Goal: Complete application form

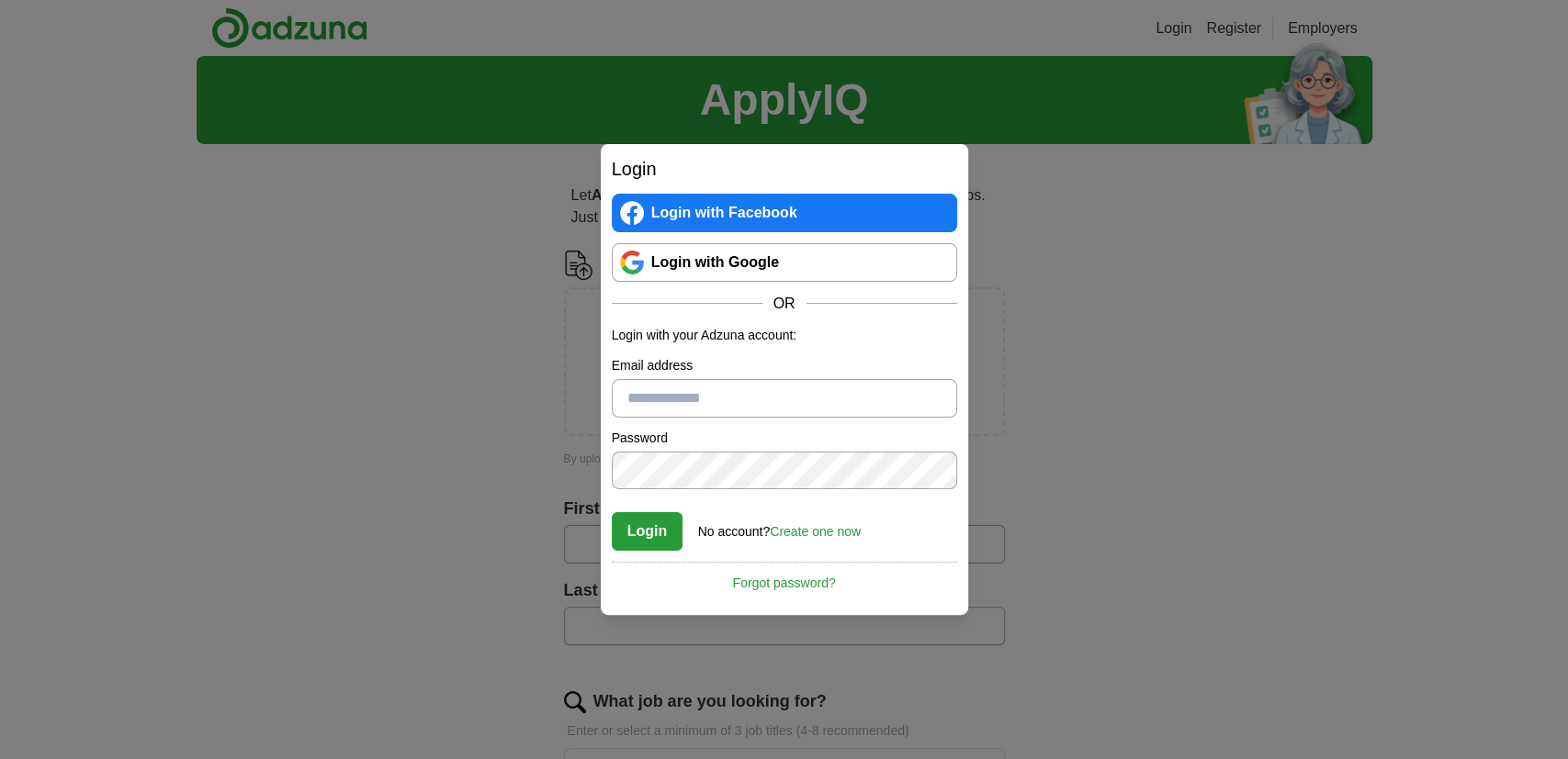
click at [687, 253] on link "Login with Google" at bounding box center [784, 262] width 345 height 38
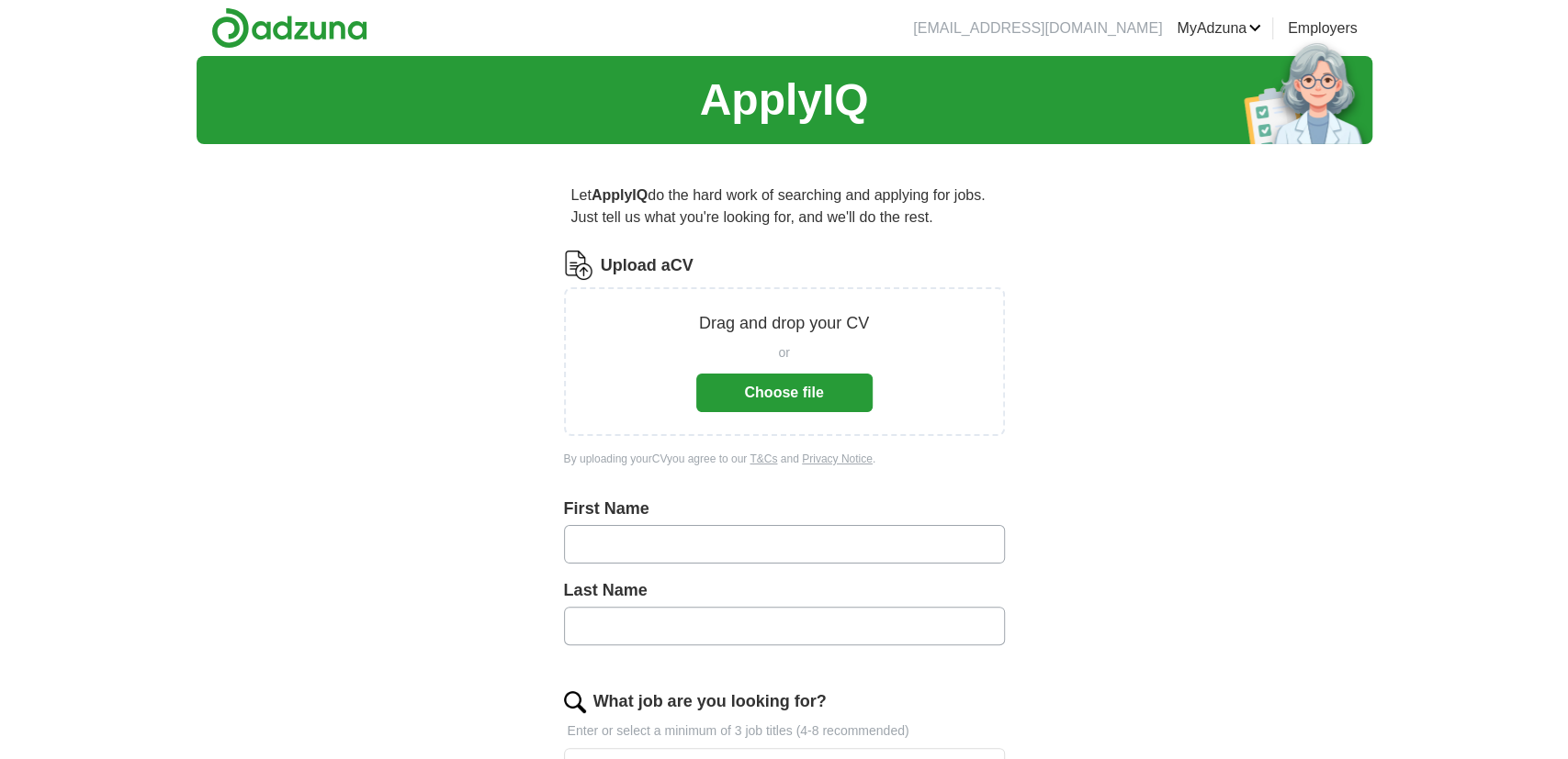
click at [762, 406] on button "Choose file" at bounding box center [784, 393] width 176 height 38
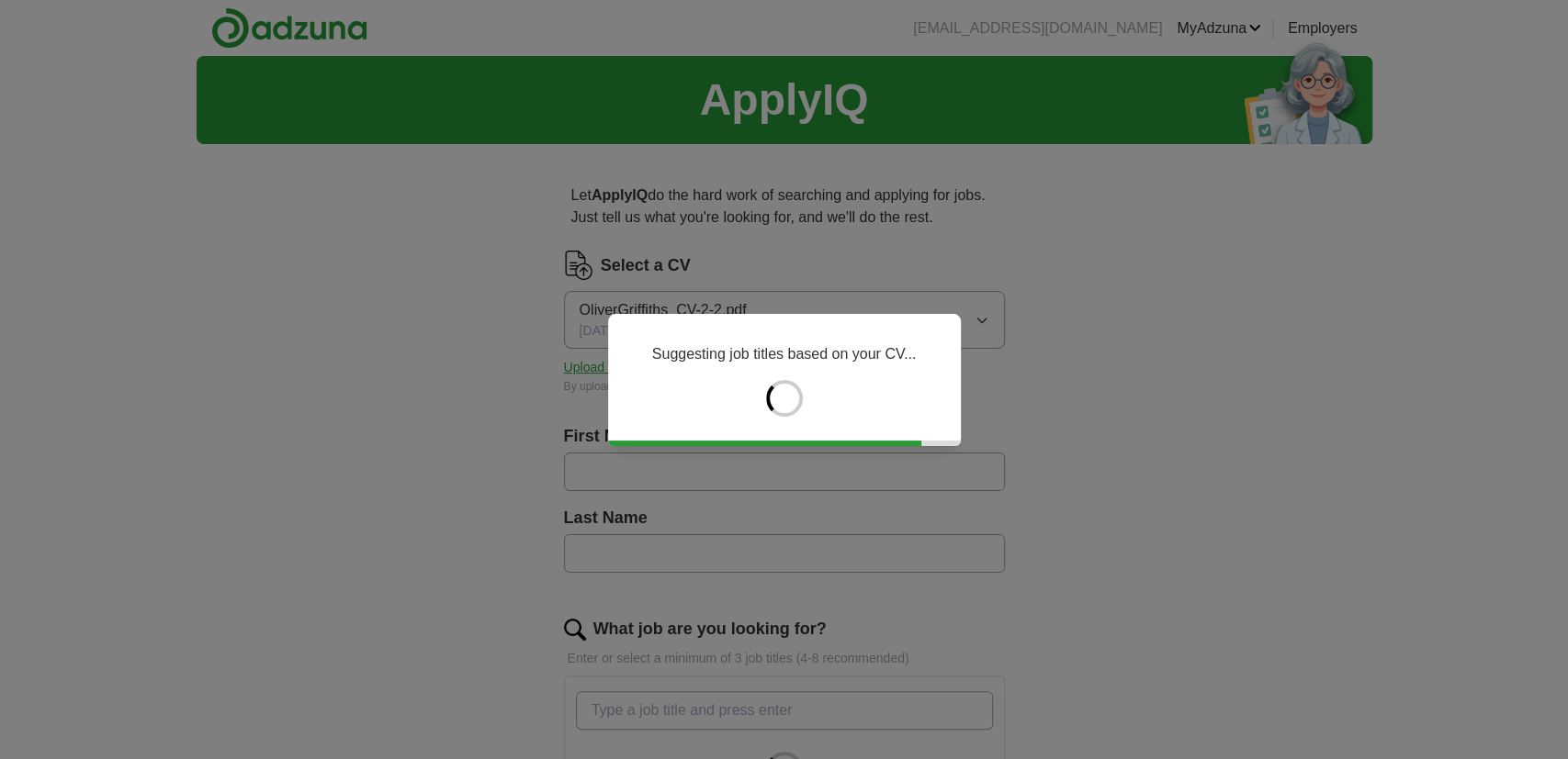
type input "******"
type input "*********"
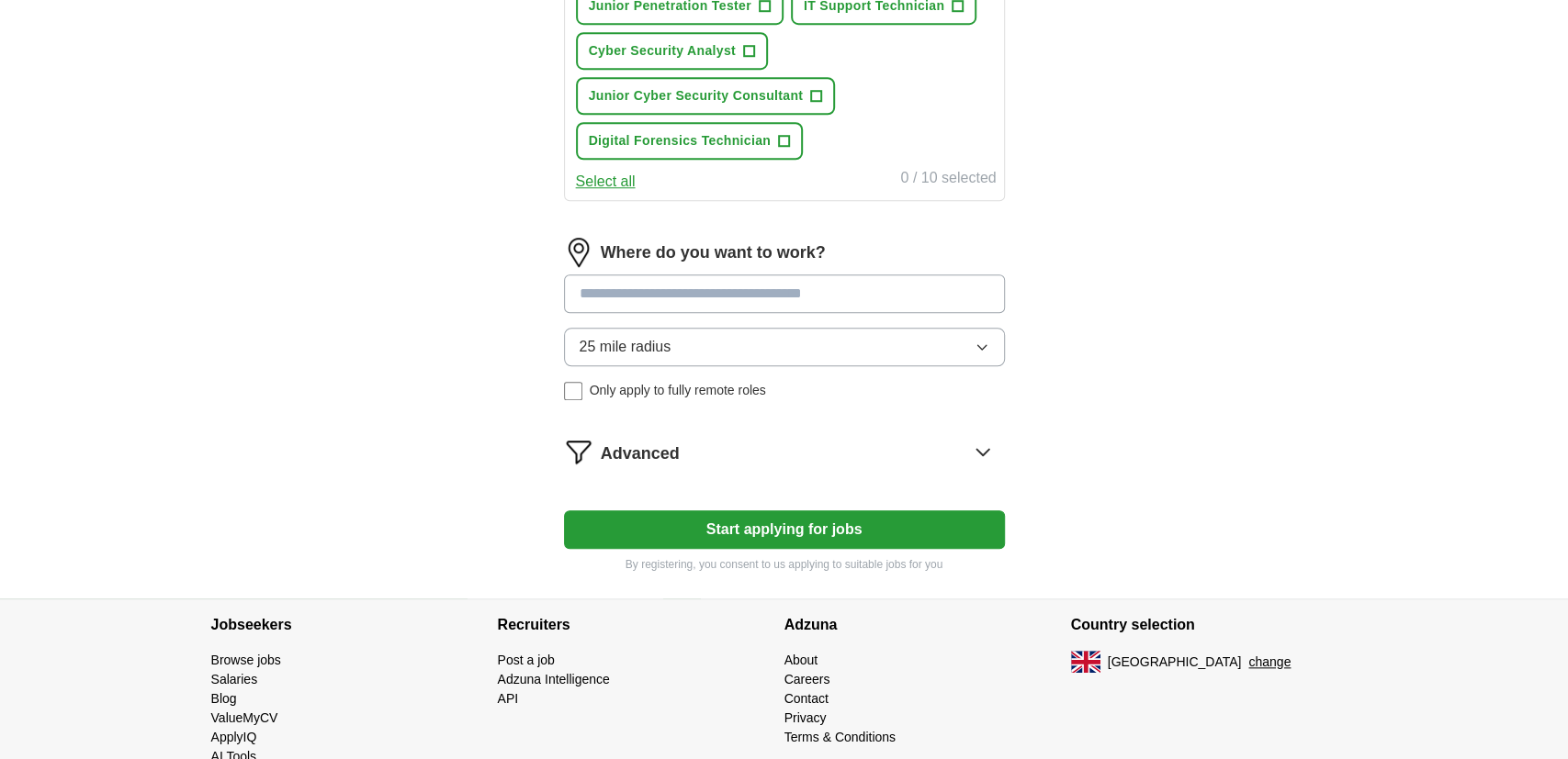
scroll to position [938, 0]
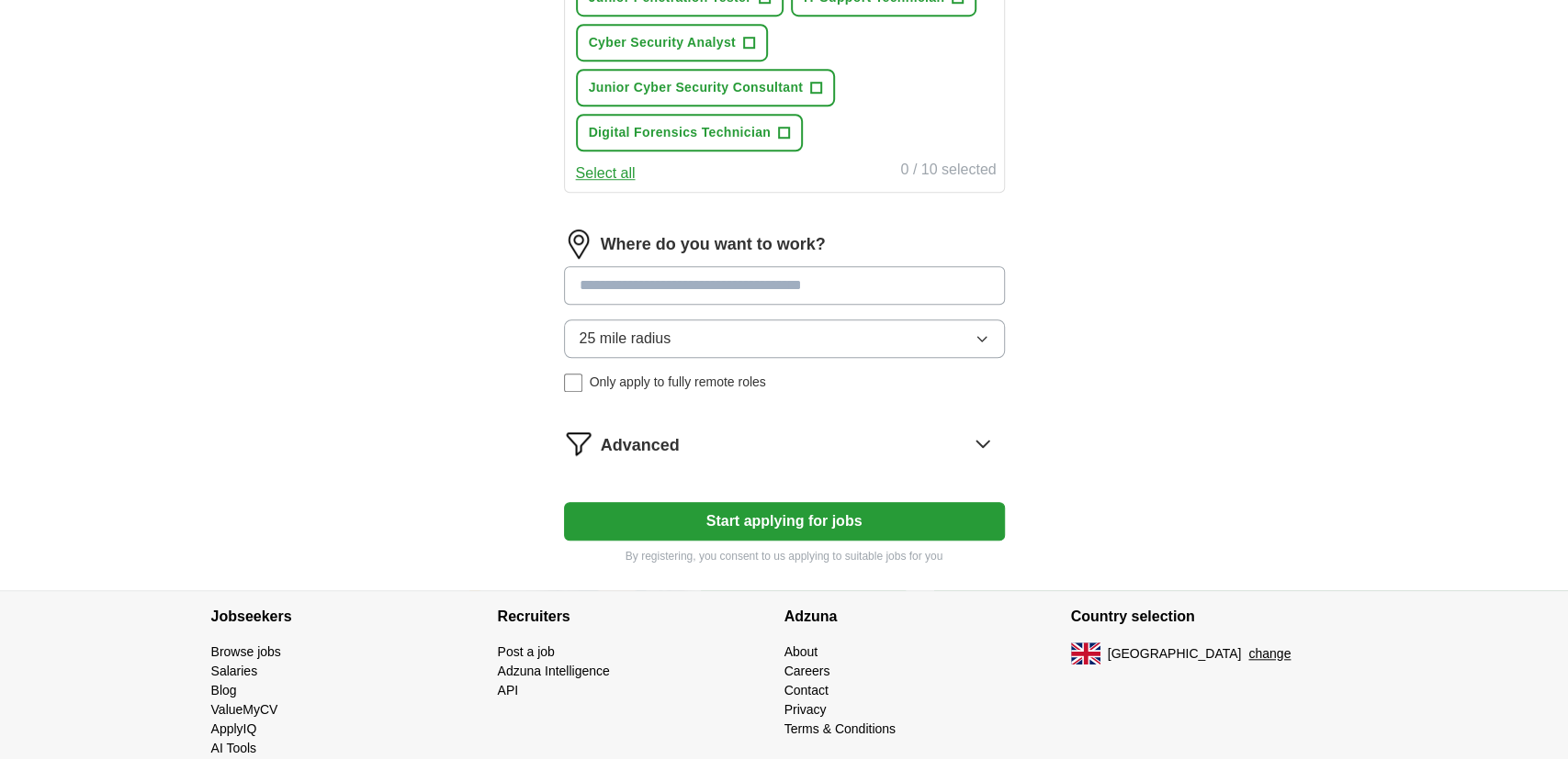
click at [786, 282] on input at bounding box center [784, 285] width 441 height 38
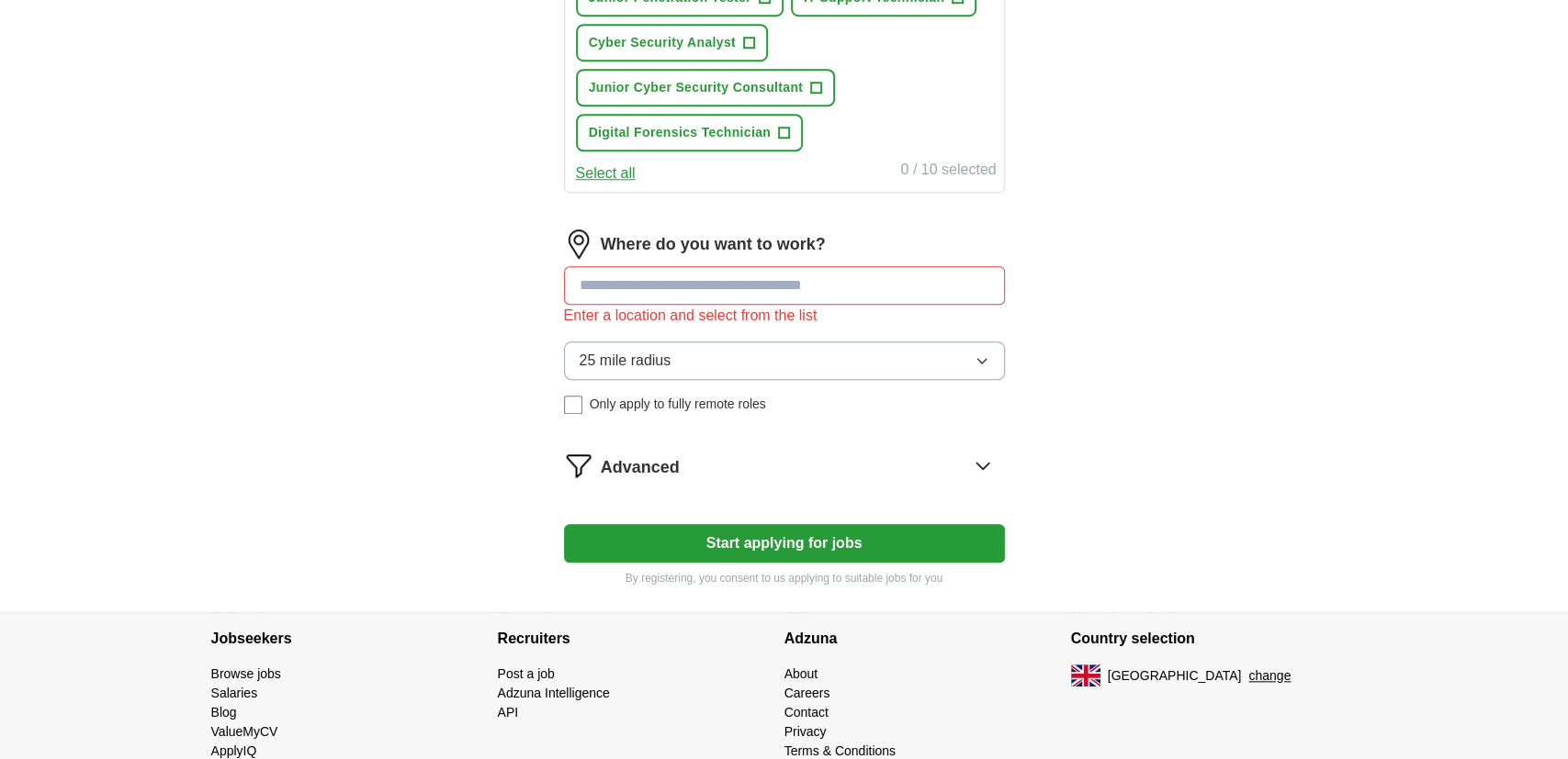
click at [750, 451] on div "Advanced" at bounding box center [802, 466] width 404 height 30
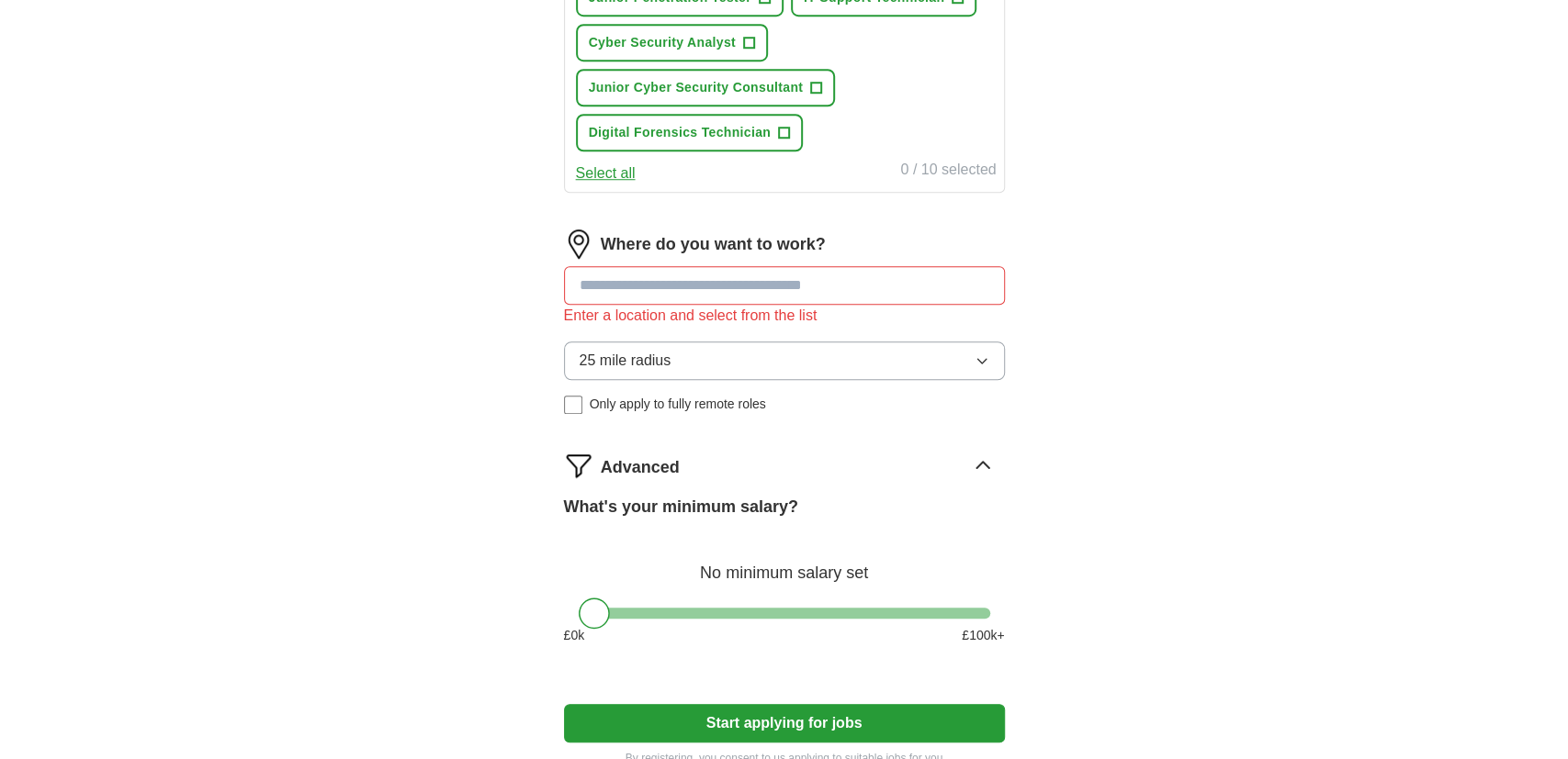
click at [798, 296] on input at bounding box center [784, 285] width 441 height 38
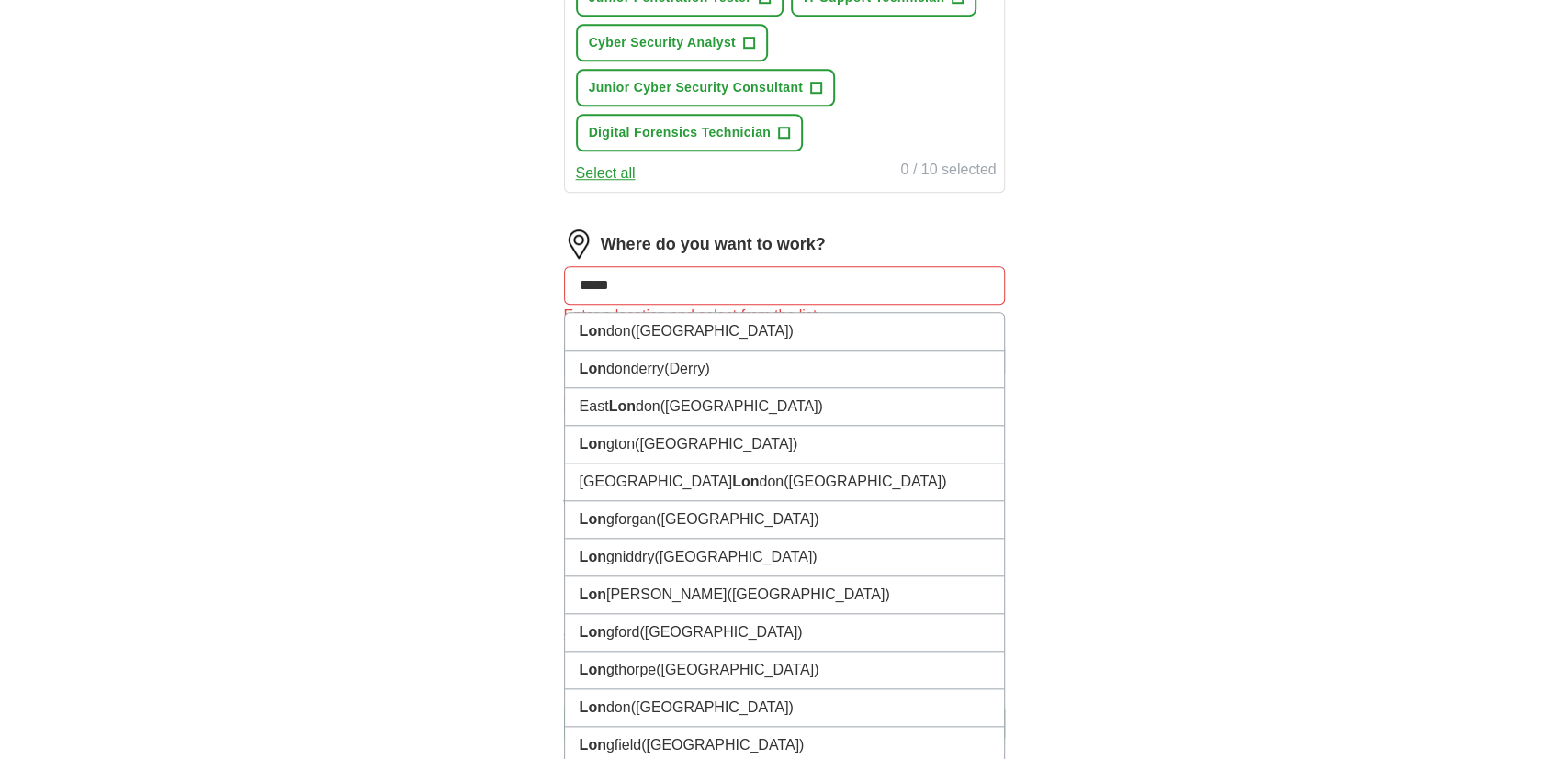
type input "******"
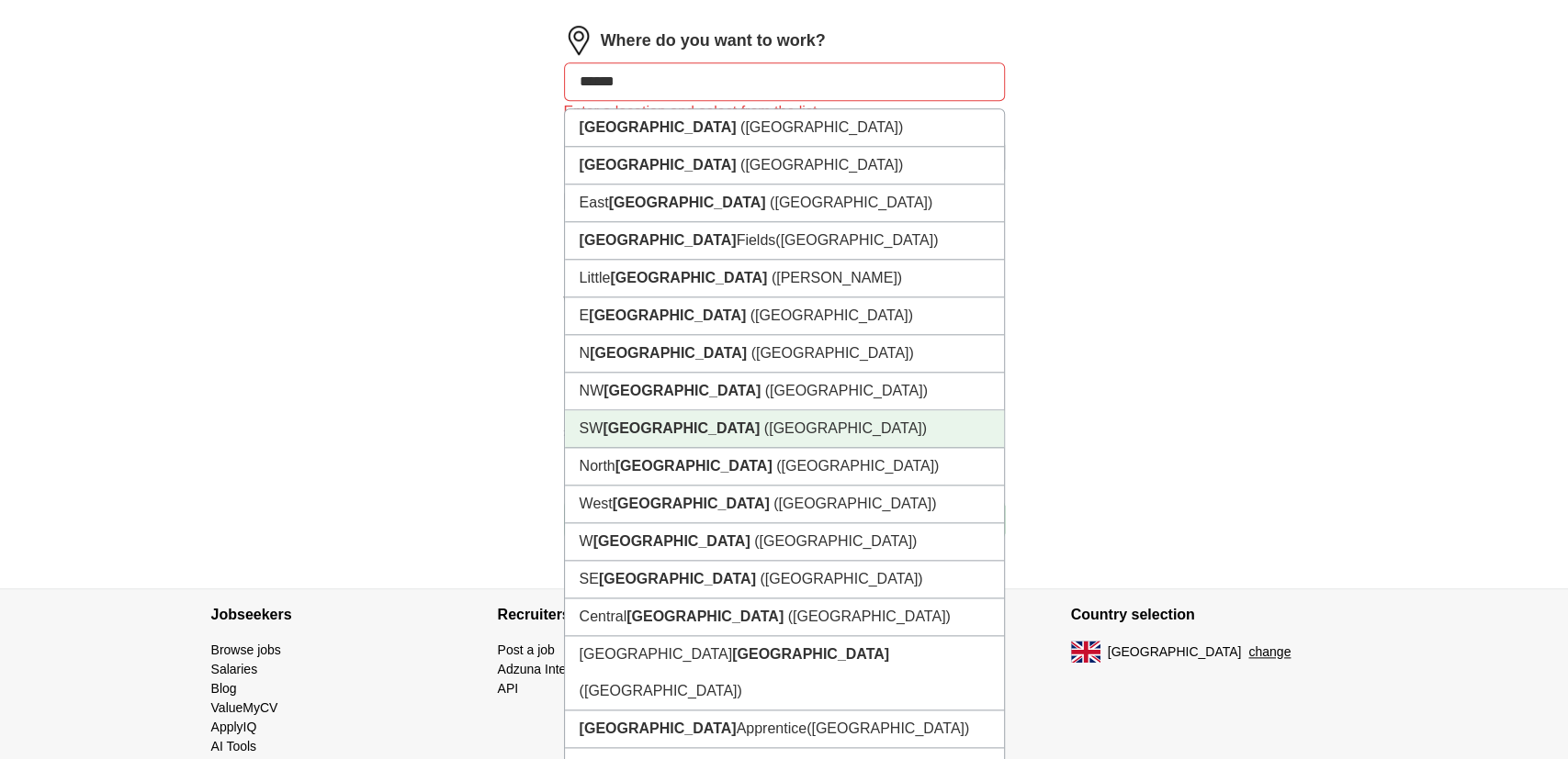
scroll to position [1142, 0]
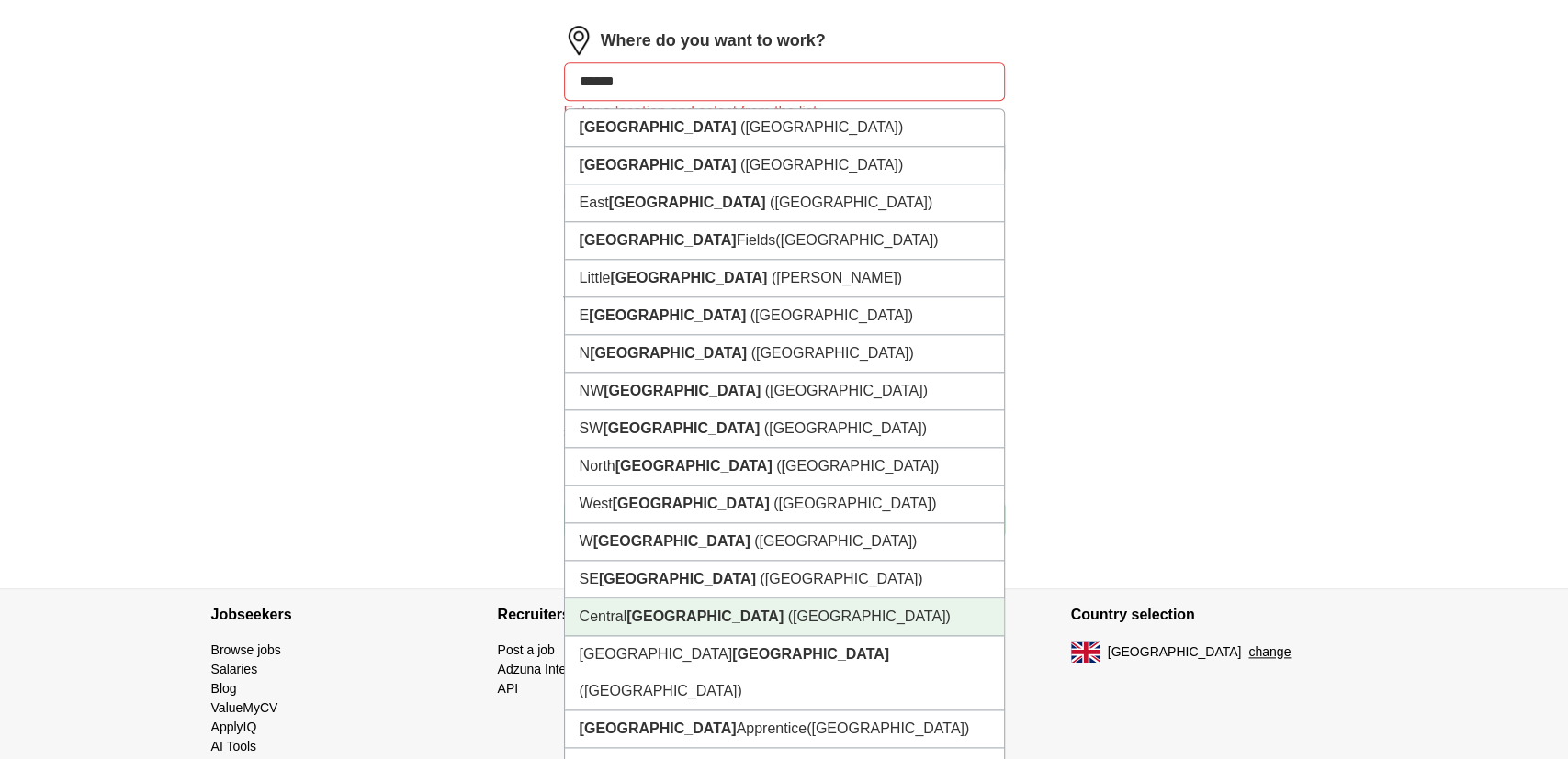
click at [686, 605] on li "[GEOGRAPHIC_DATA] ([GEOGRAPHIC_DATA])" at bounding box center [784, 617] width 439 height 37
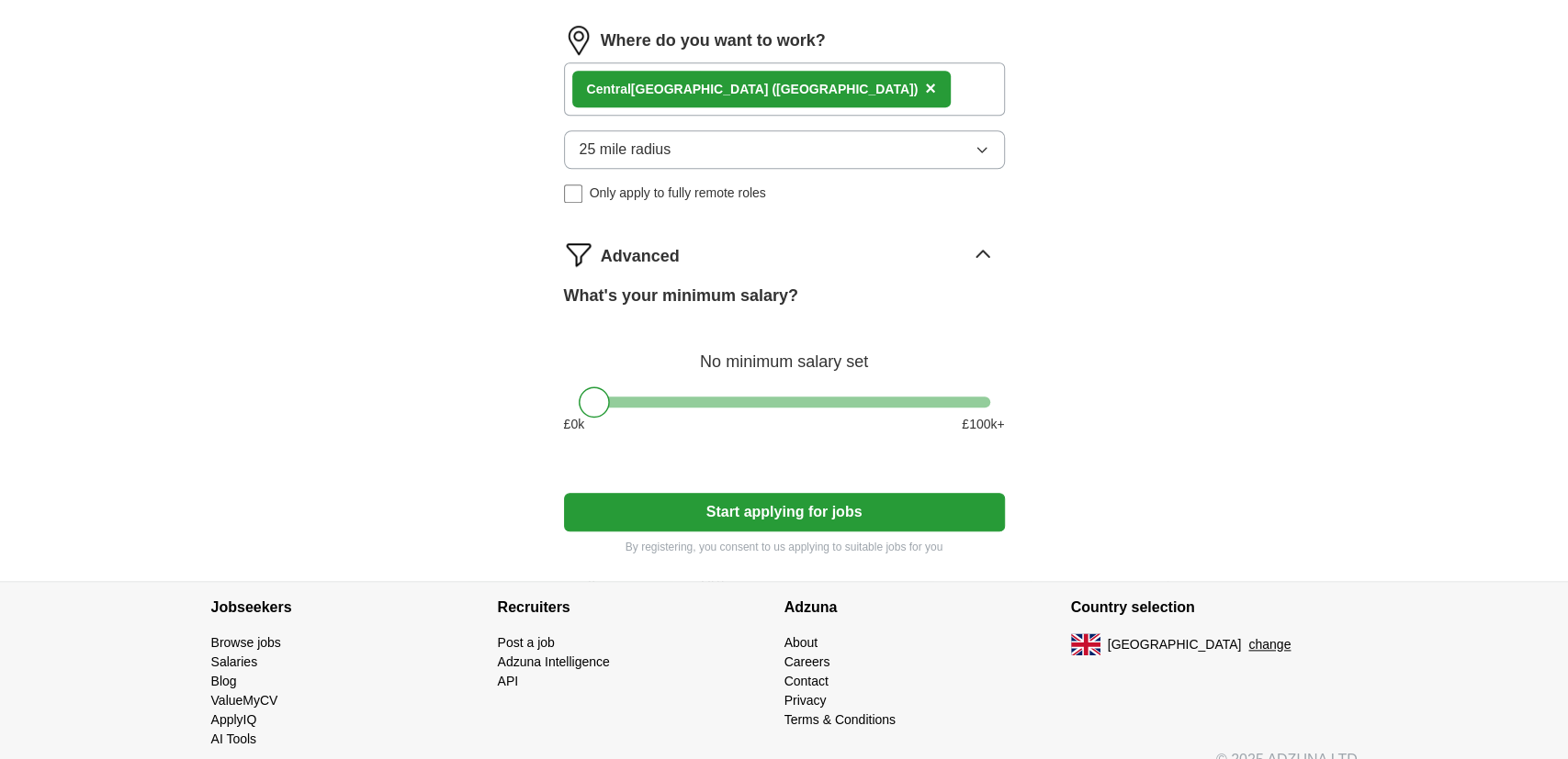
click at [778, 150] on button "25 mile radius" at bounding box center [784, 149] width 441 height 38
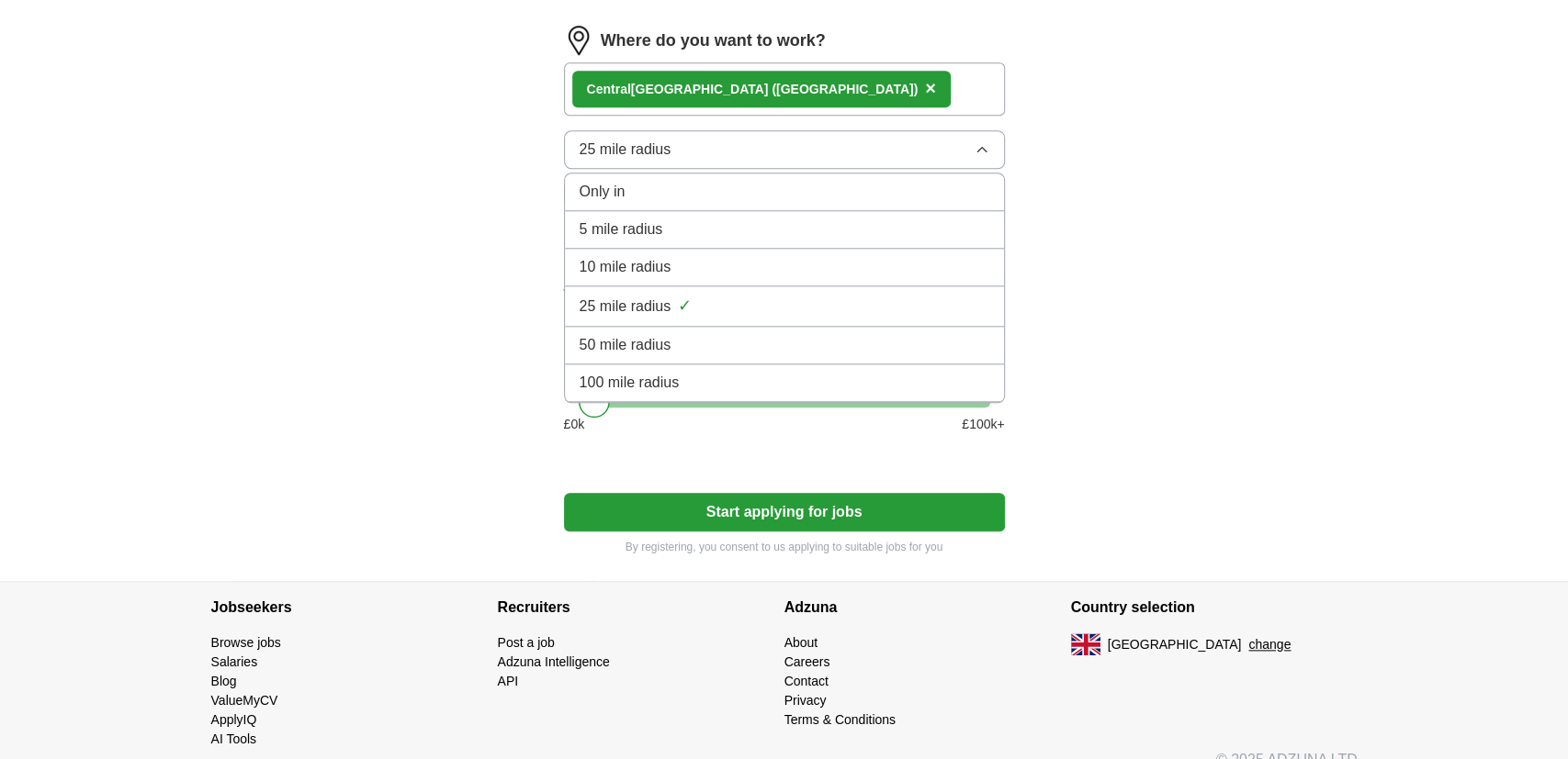
click at [728, 224] on div "5 mile radius" at bounding box center [784, 229] width 409 height 22
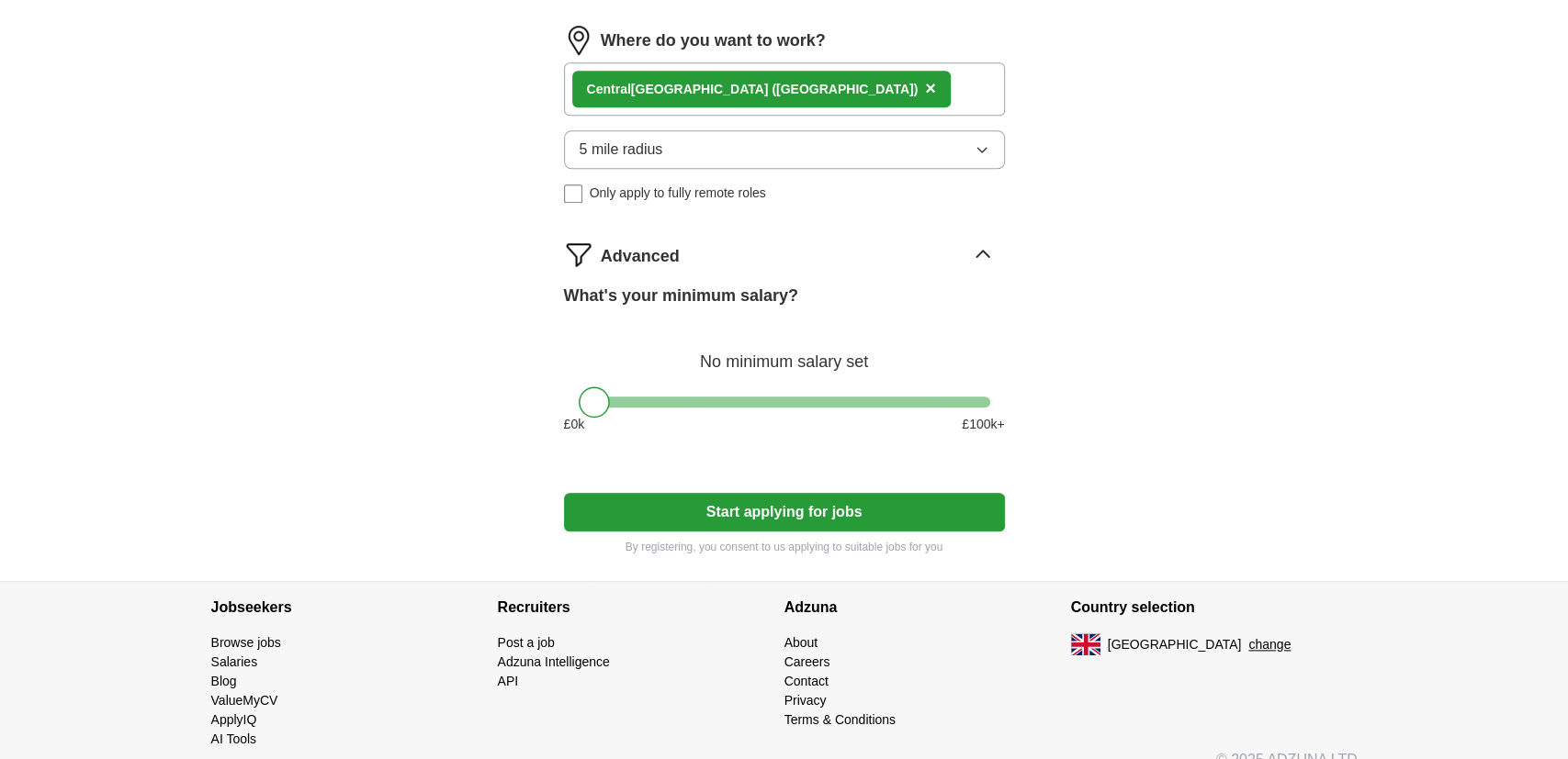
click at [740, 154] on button "5 mile radius" at bounding box center [784, 149] width 441 height 38
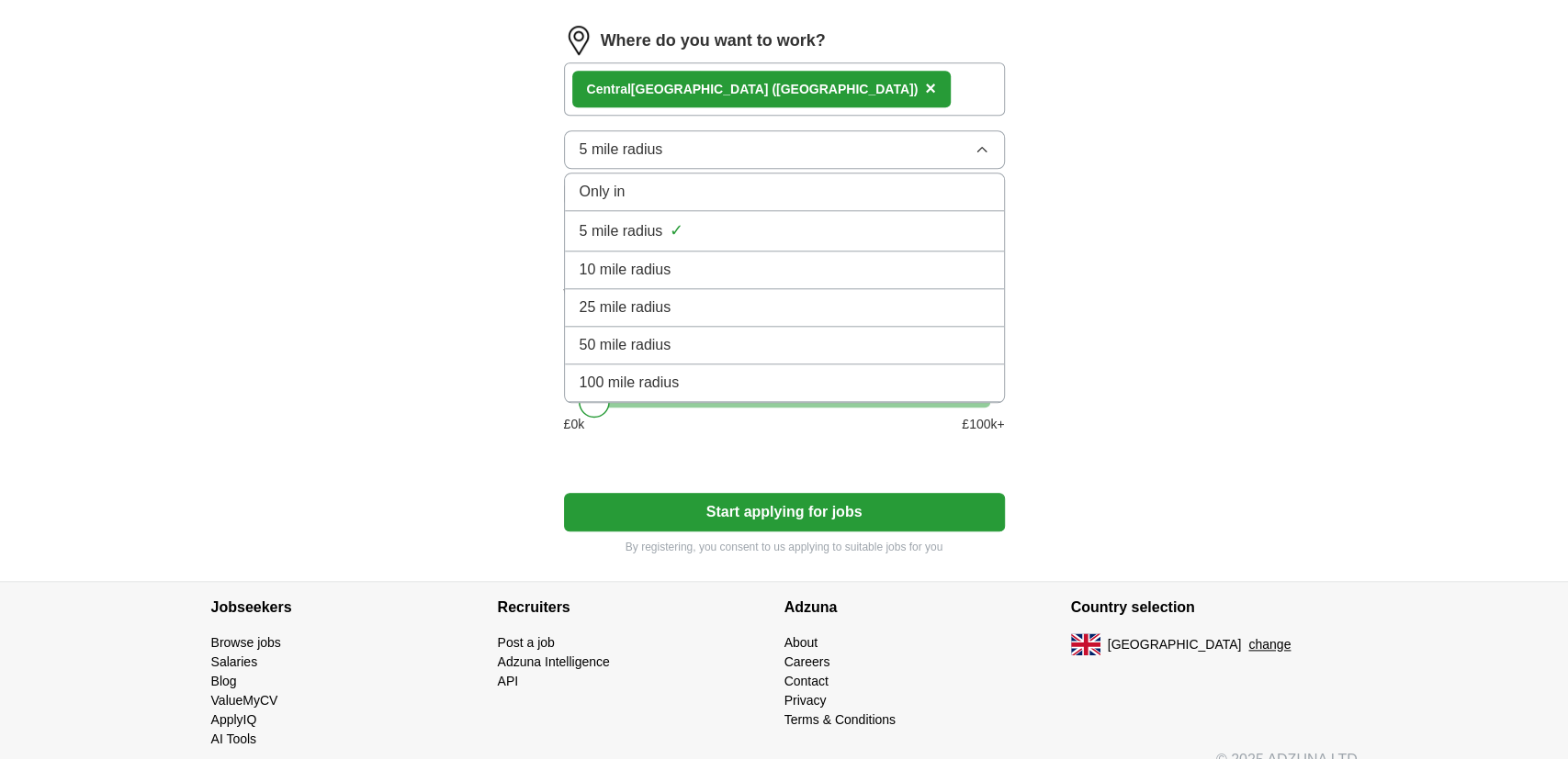
click at [711, 264] on div "10 mile radius" at bounding box center [784, 270] width 409 height 22
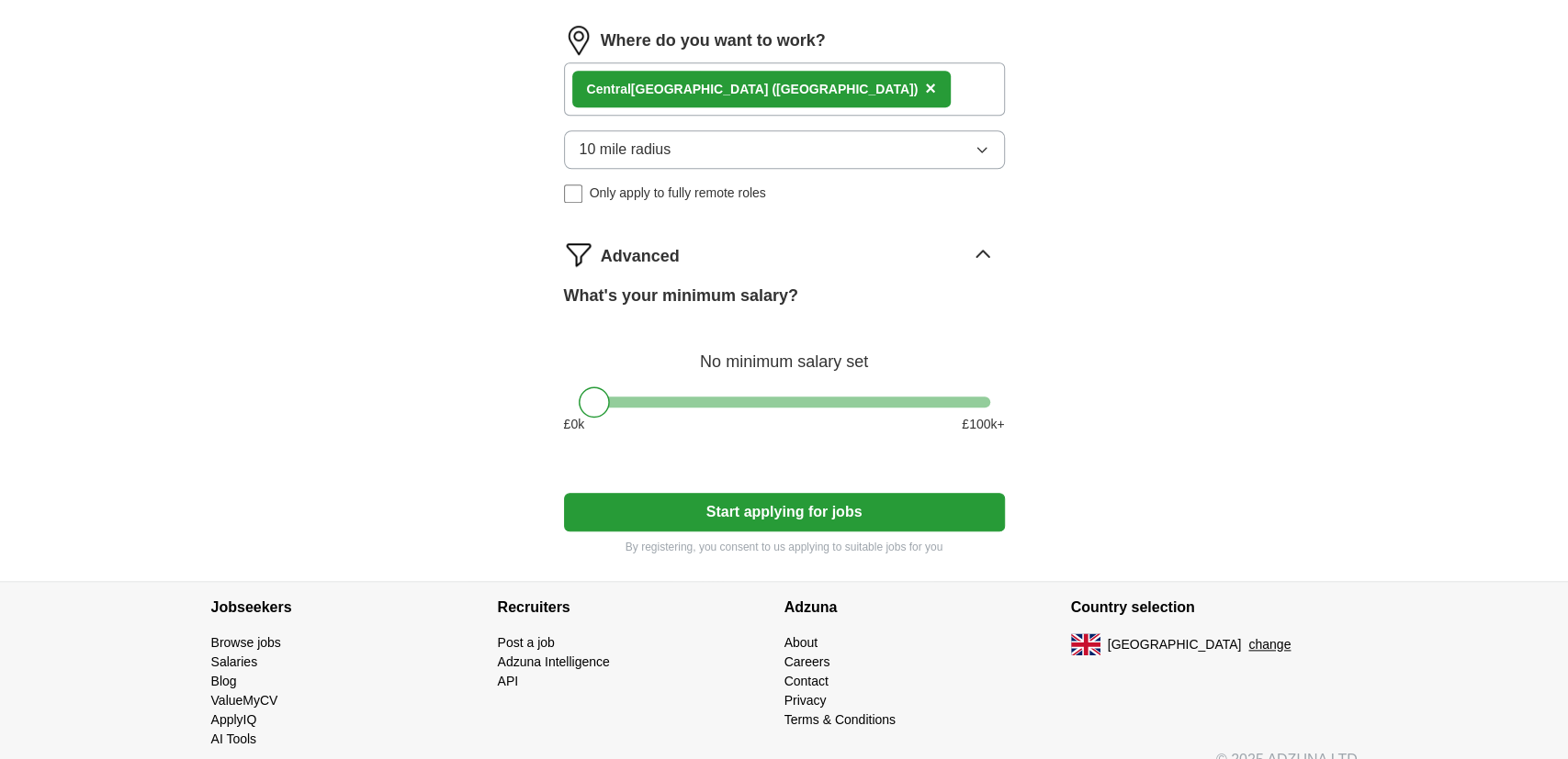
click at [757, 497] on button "Start applying for jobs" at bounding box center [784, 512] width 441 height 38
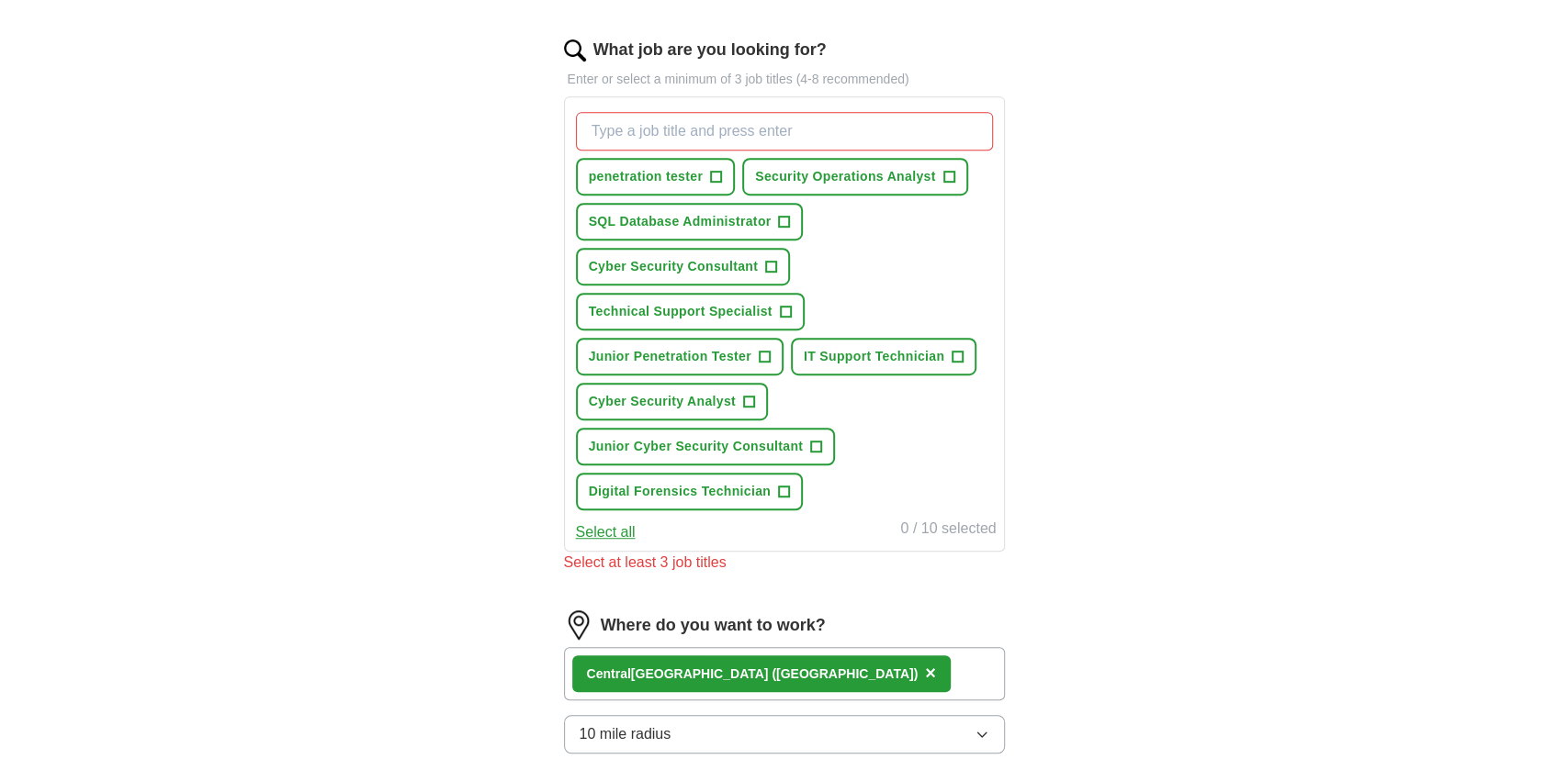
scroll to position [574, 0]
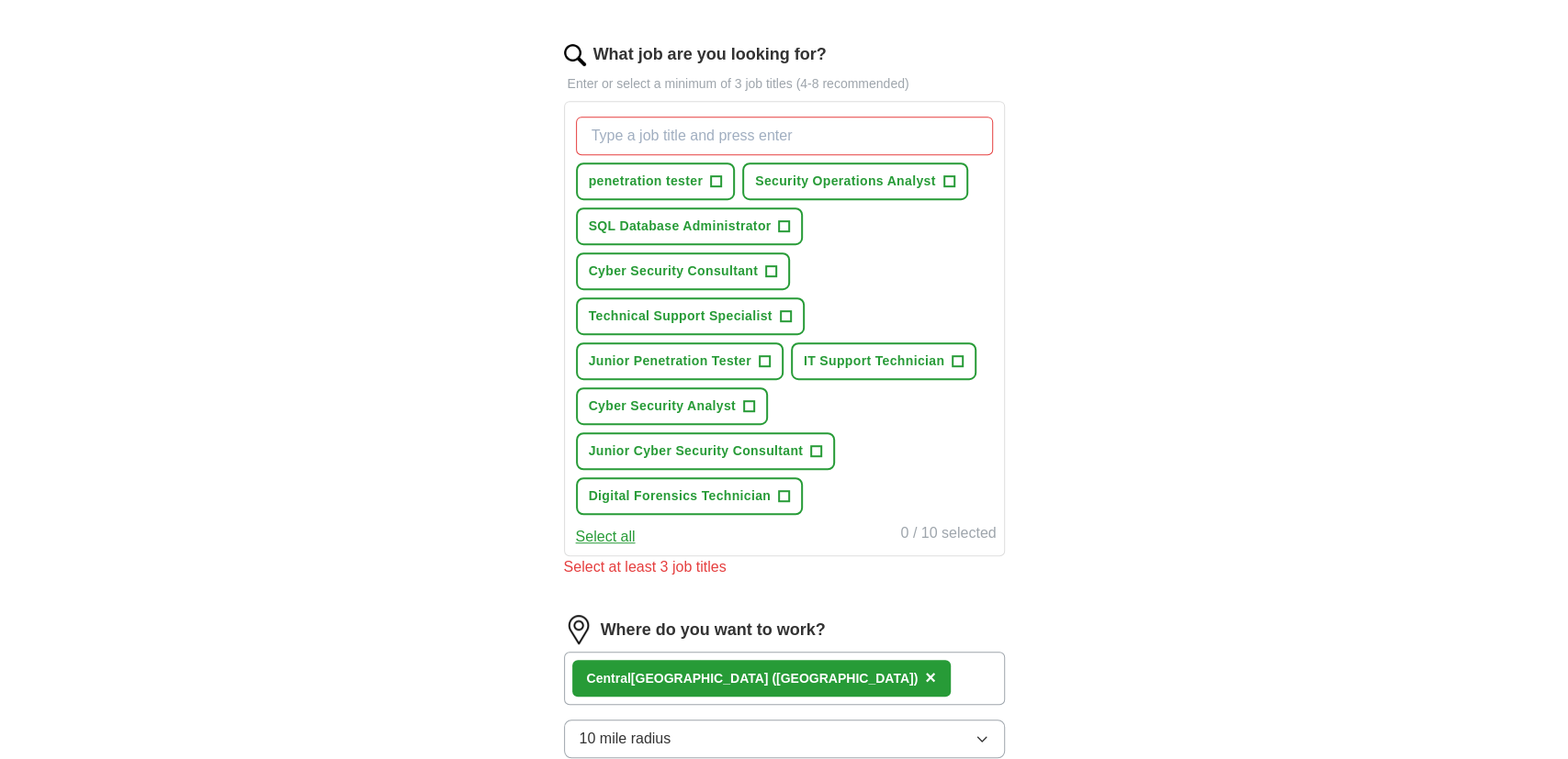
click at [602, 526] on button "Select all" at bounding box center [605, 537] width 60 height 22
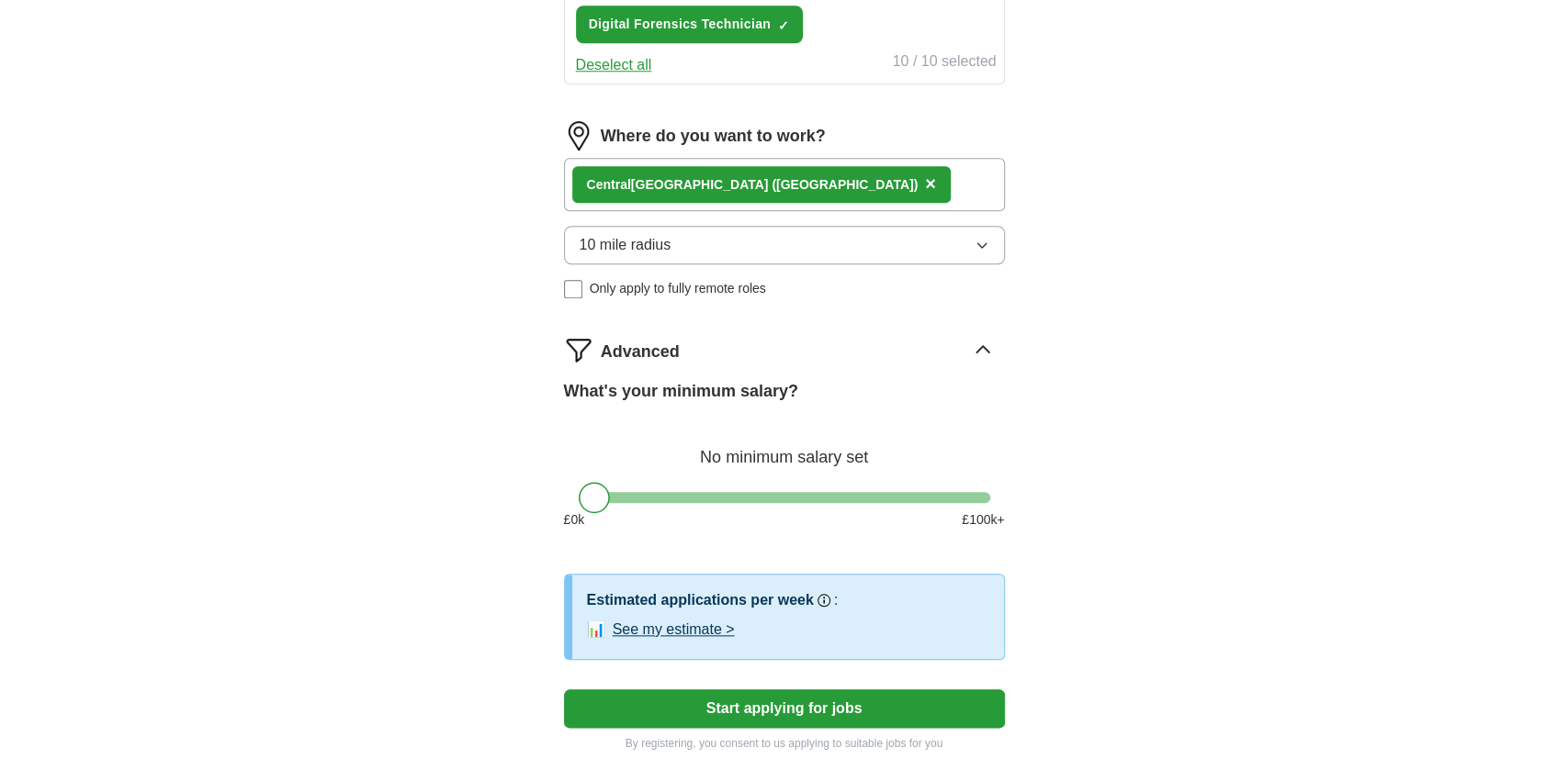
scroll to position [1050, 0]
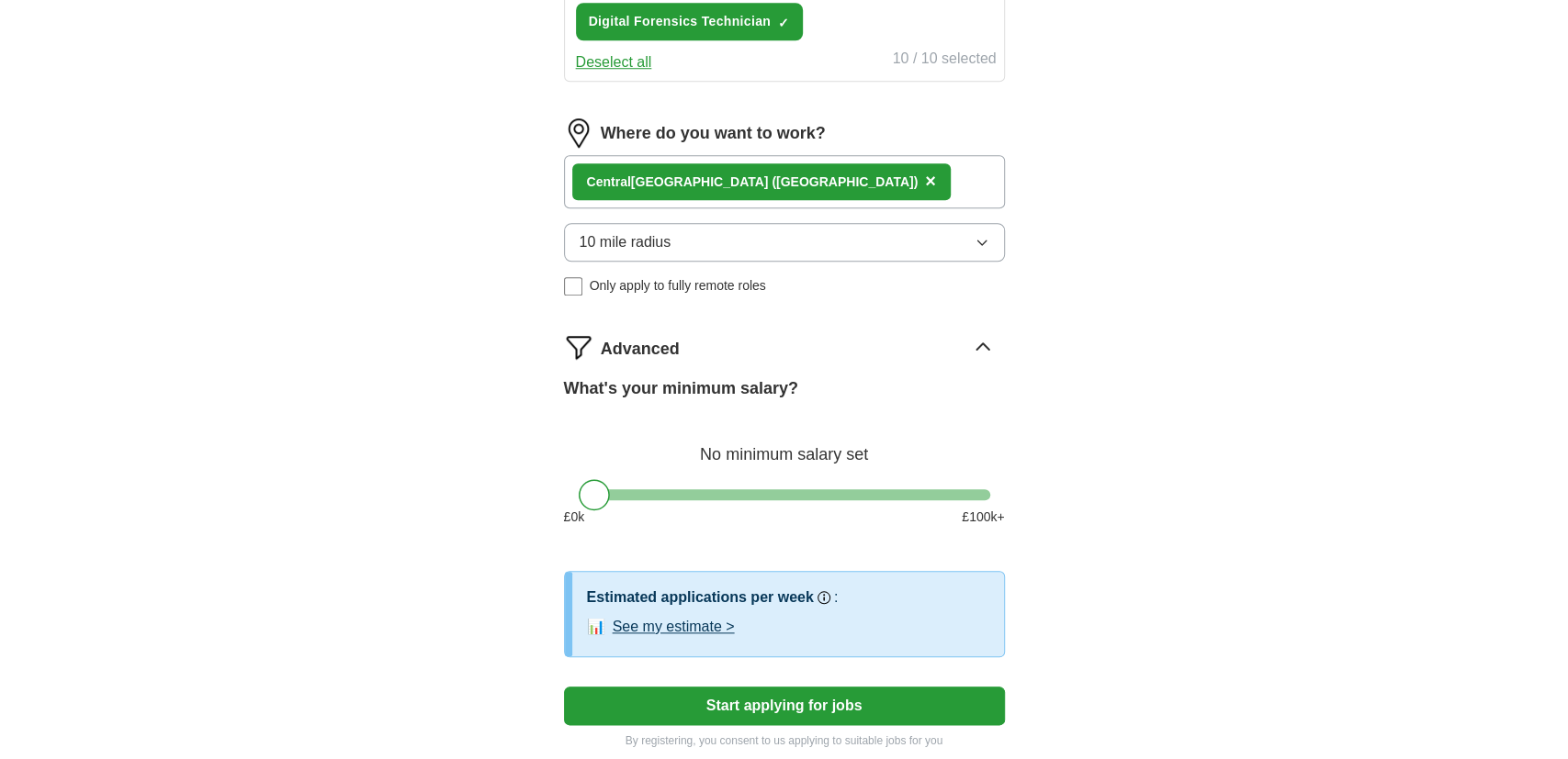
click at [673, 692] on button "Start applying for jobs" at bounding box center [784, 706] width 441 height 38
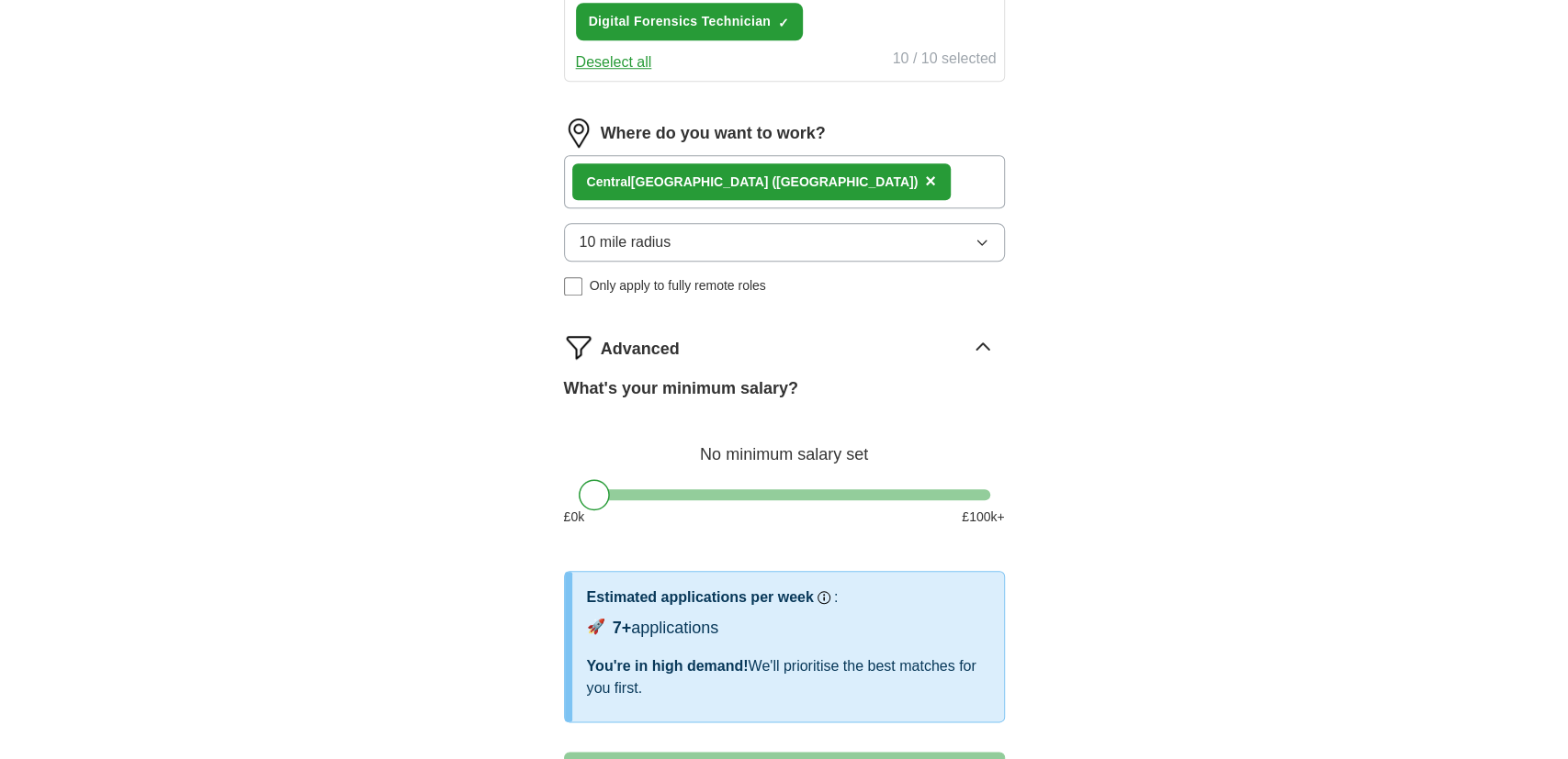
select select "**"
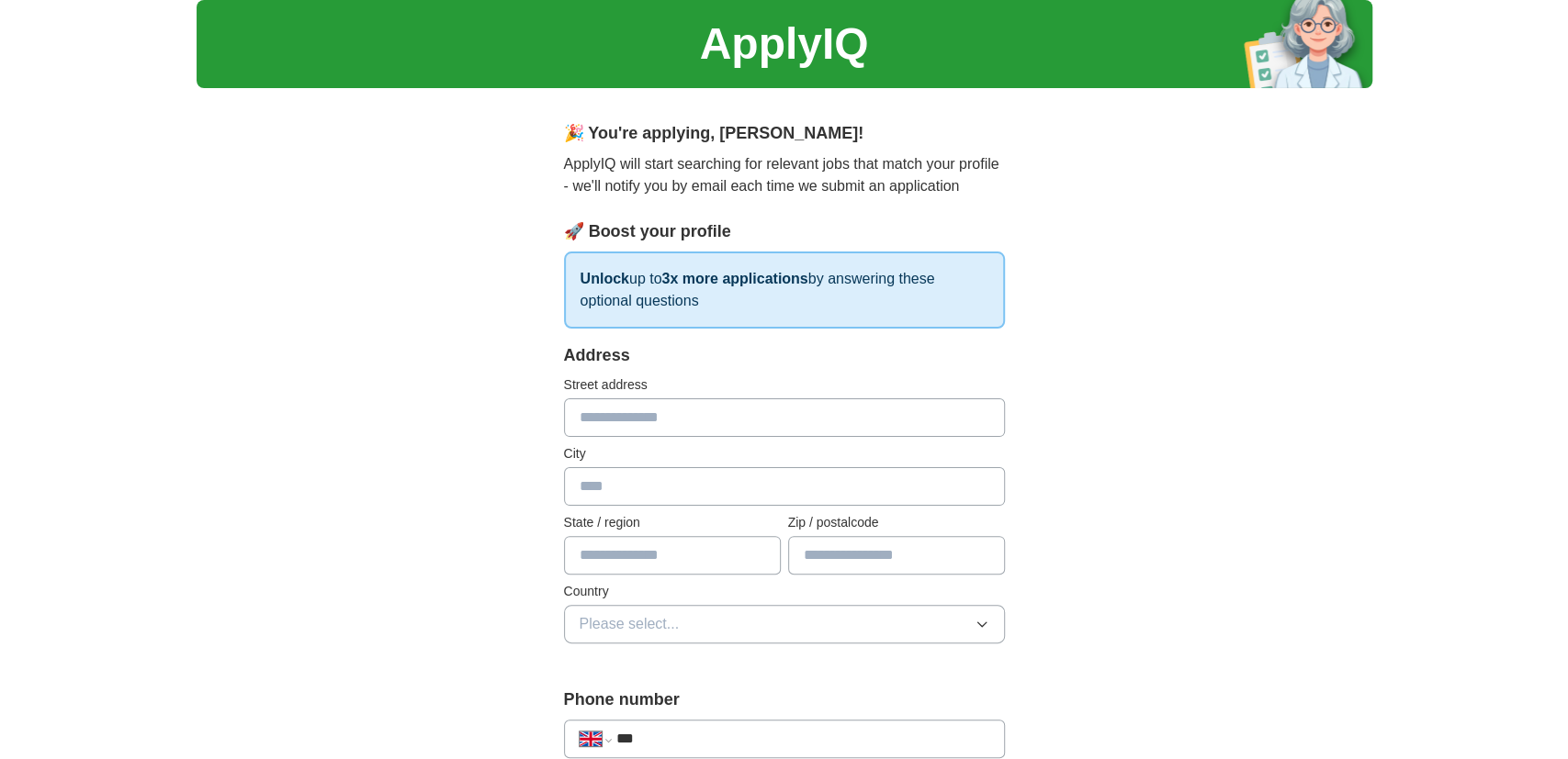
scroll to position [54, 0]
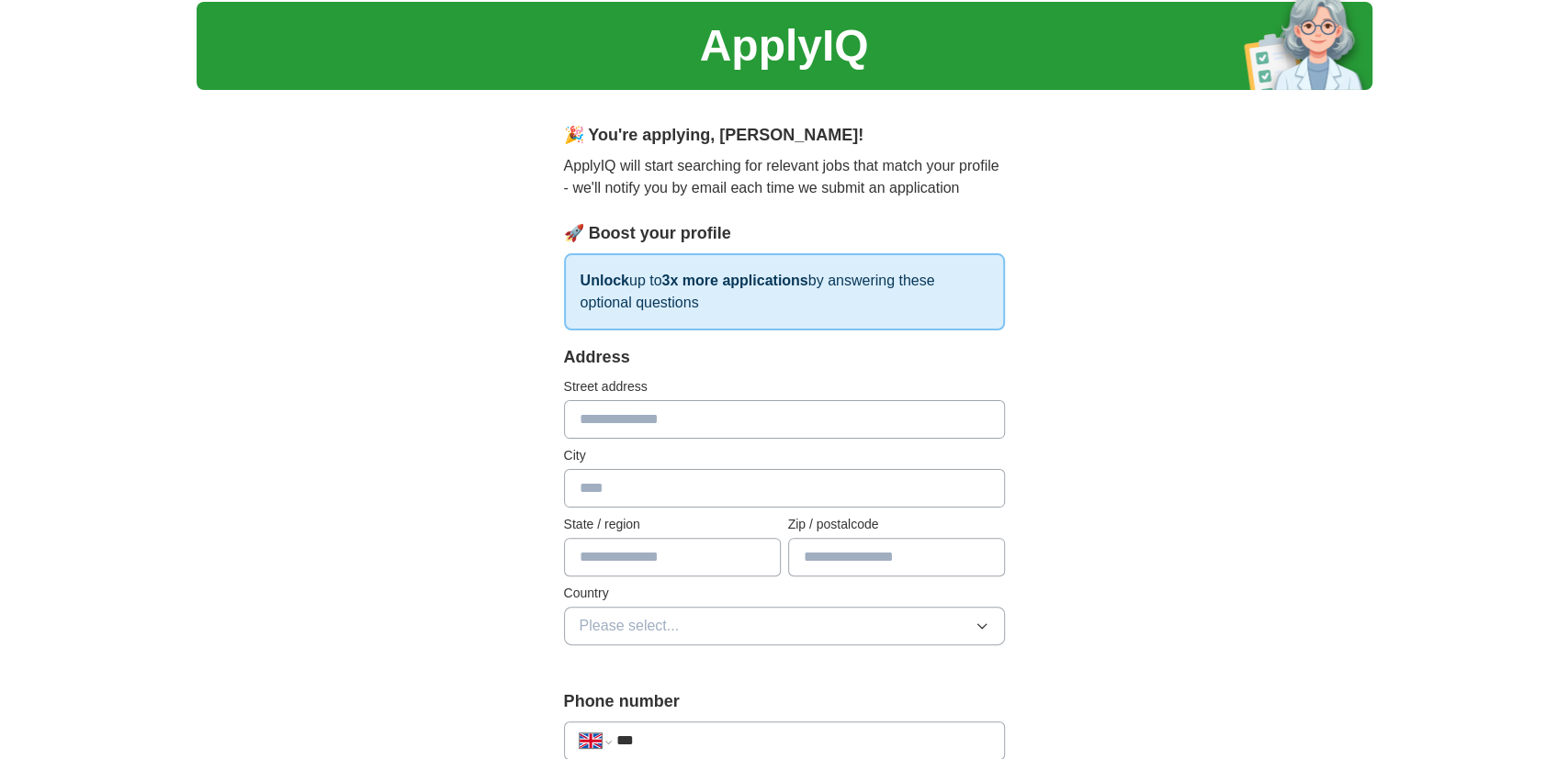
click at [654, 423] on input "text" at bounding box center [784, 419] width 441 height 38
click at [654, 431] on input "*" at bounding box center [784, 419] width 441 height 38
type input "**********"
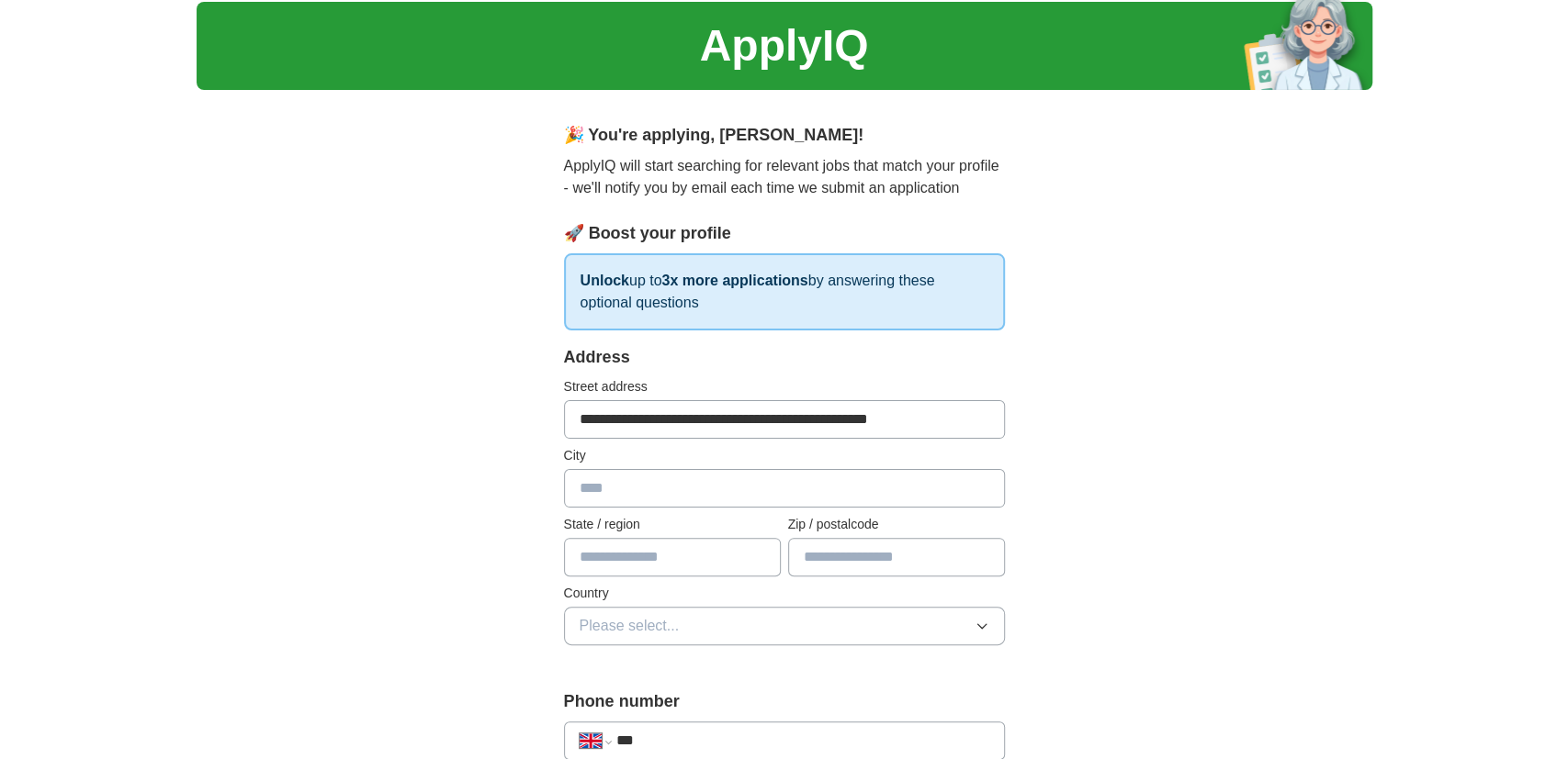
type input "********"
type input "*******"
type input "**********"
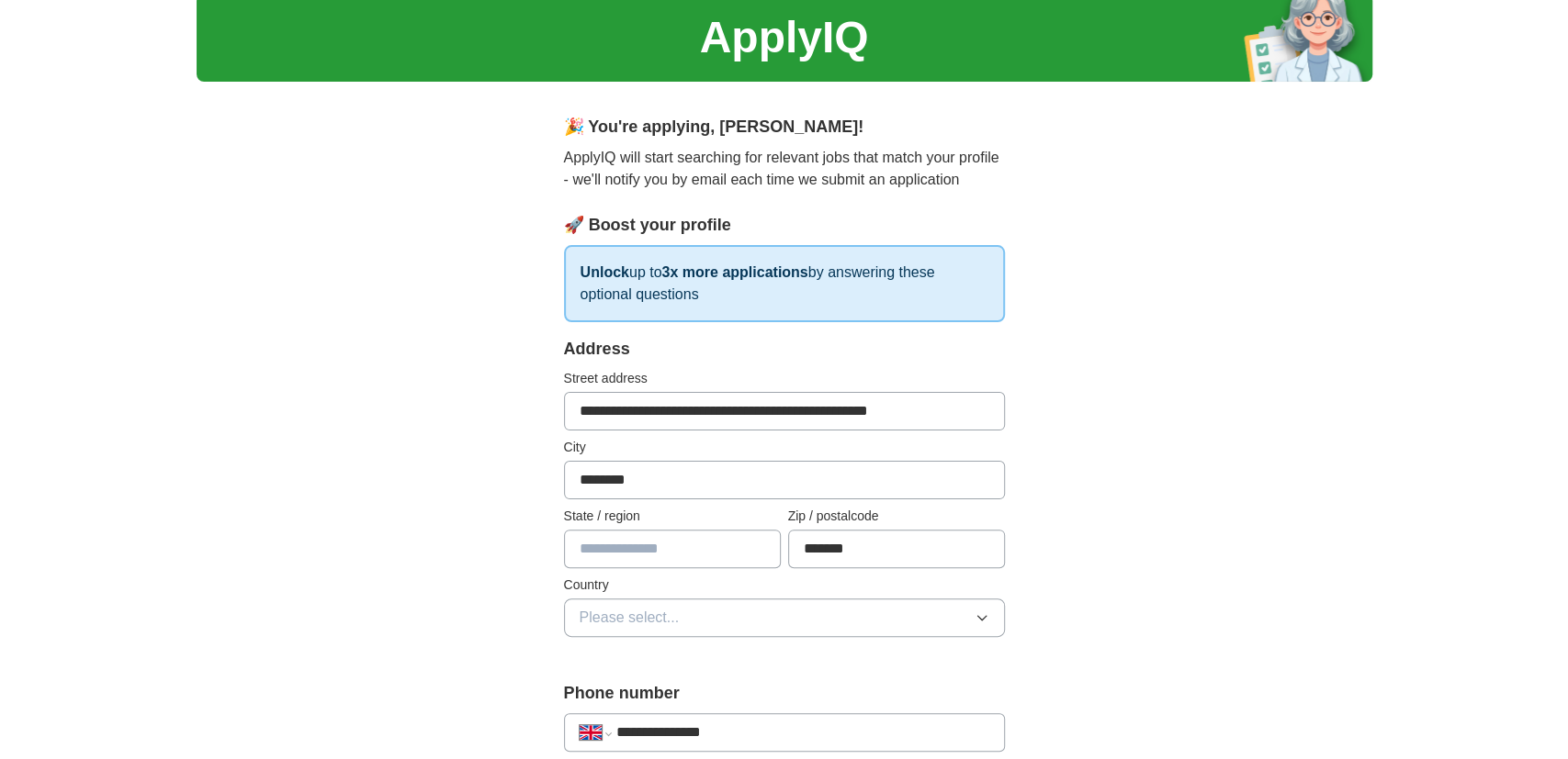
click at [664, 545] on input "text" at bounding box center [673, 548] width 216 height 38
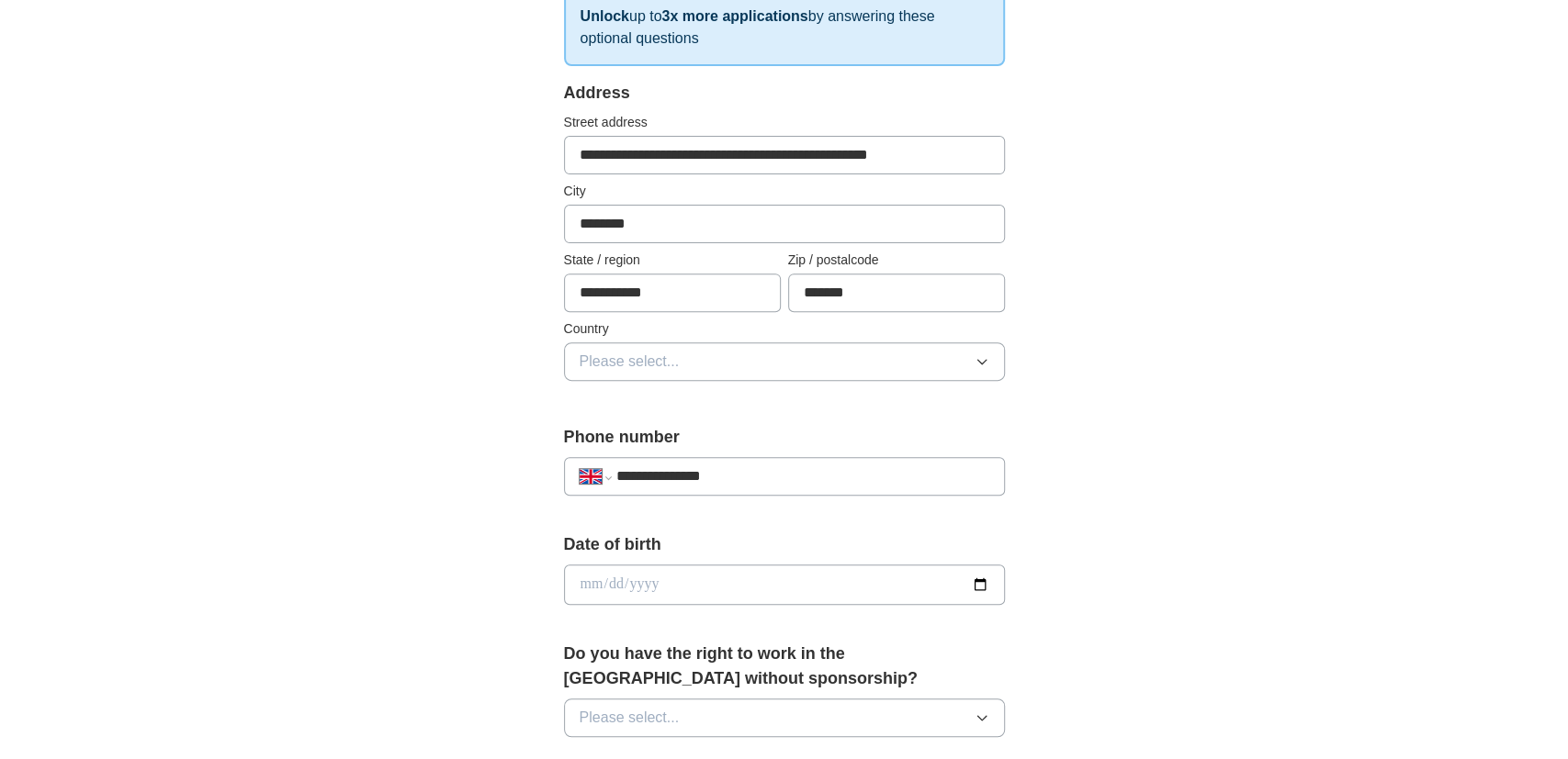
scroll to position [320, 0]
type input "**********"
click at [736, 364] on button "Please select..." at bounding box center [784, 360] width 441 height 38
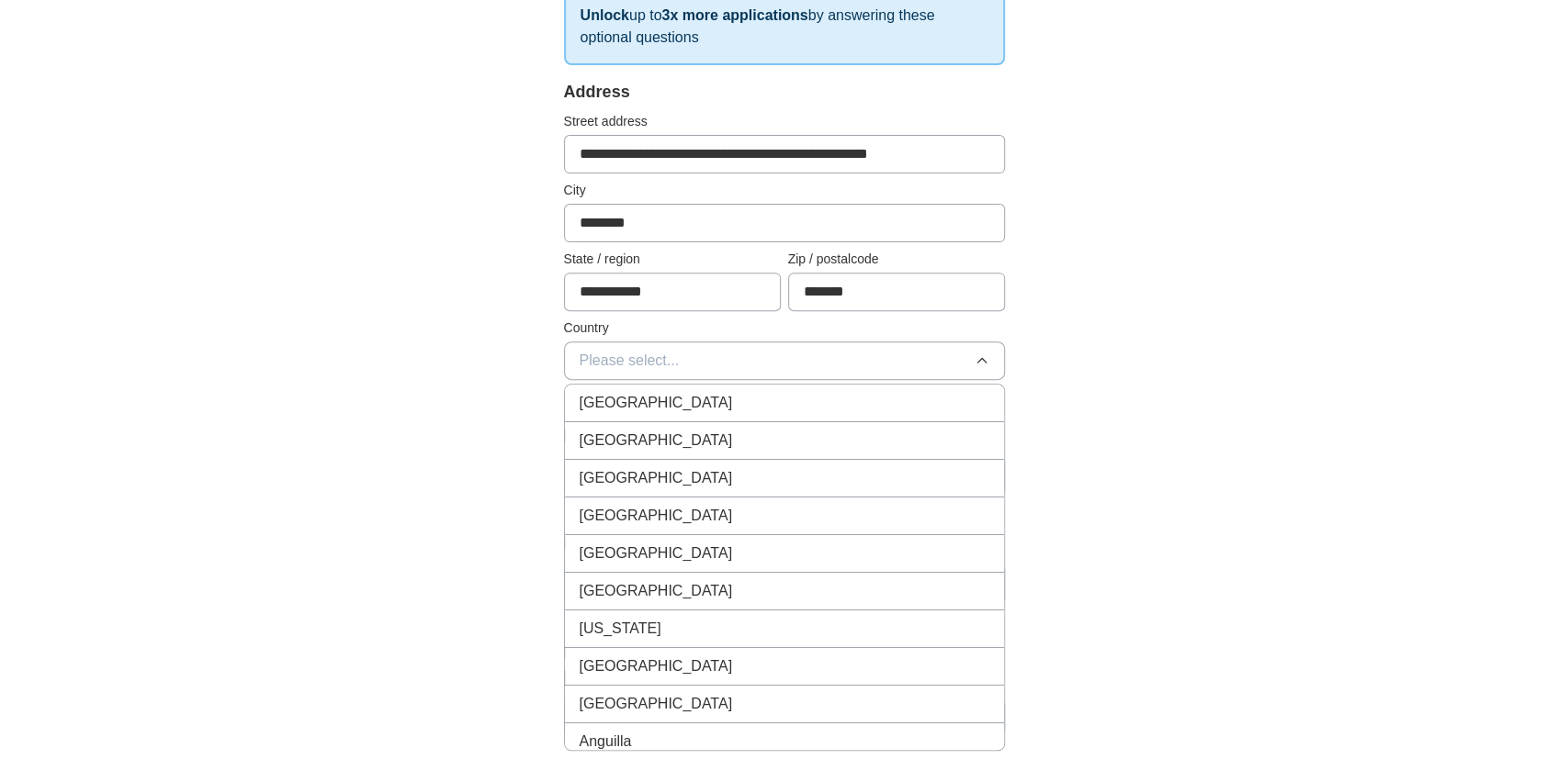
click at [722, 402] on div "[GEOGRAPHIC_DATA]" at bounding box center [784, 403] width 409 height 22
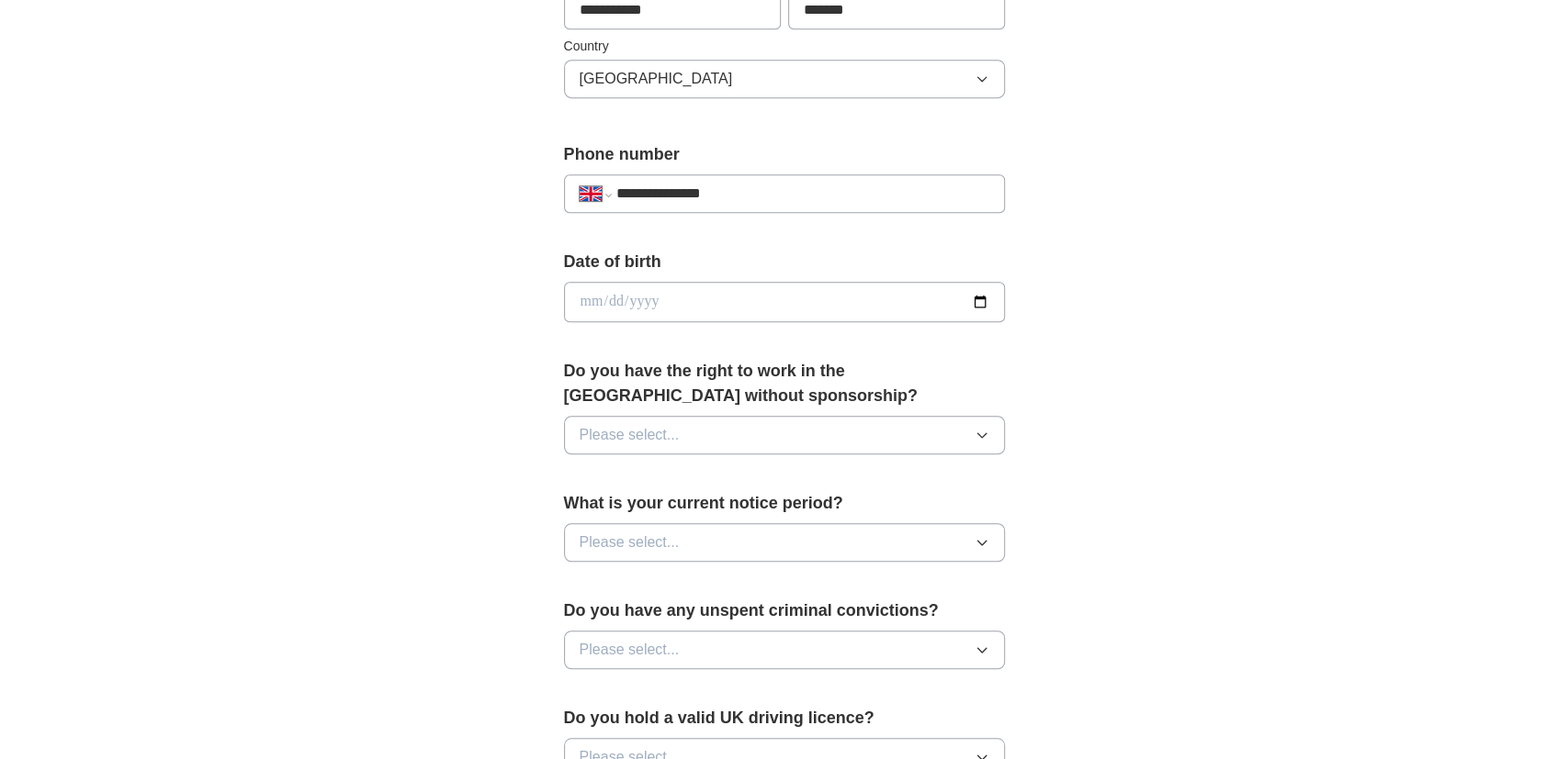
scroll to position [602, 0]
click at [717, 296] on input "date" at bounding box center [784, 300] width 441 height 40
type input "**********"
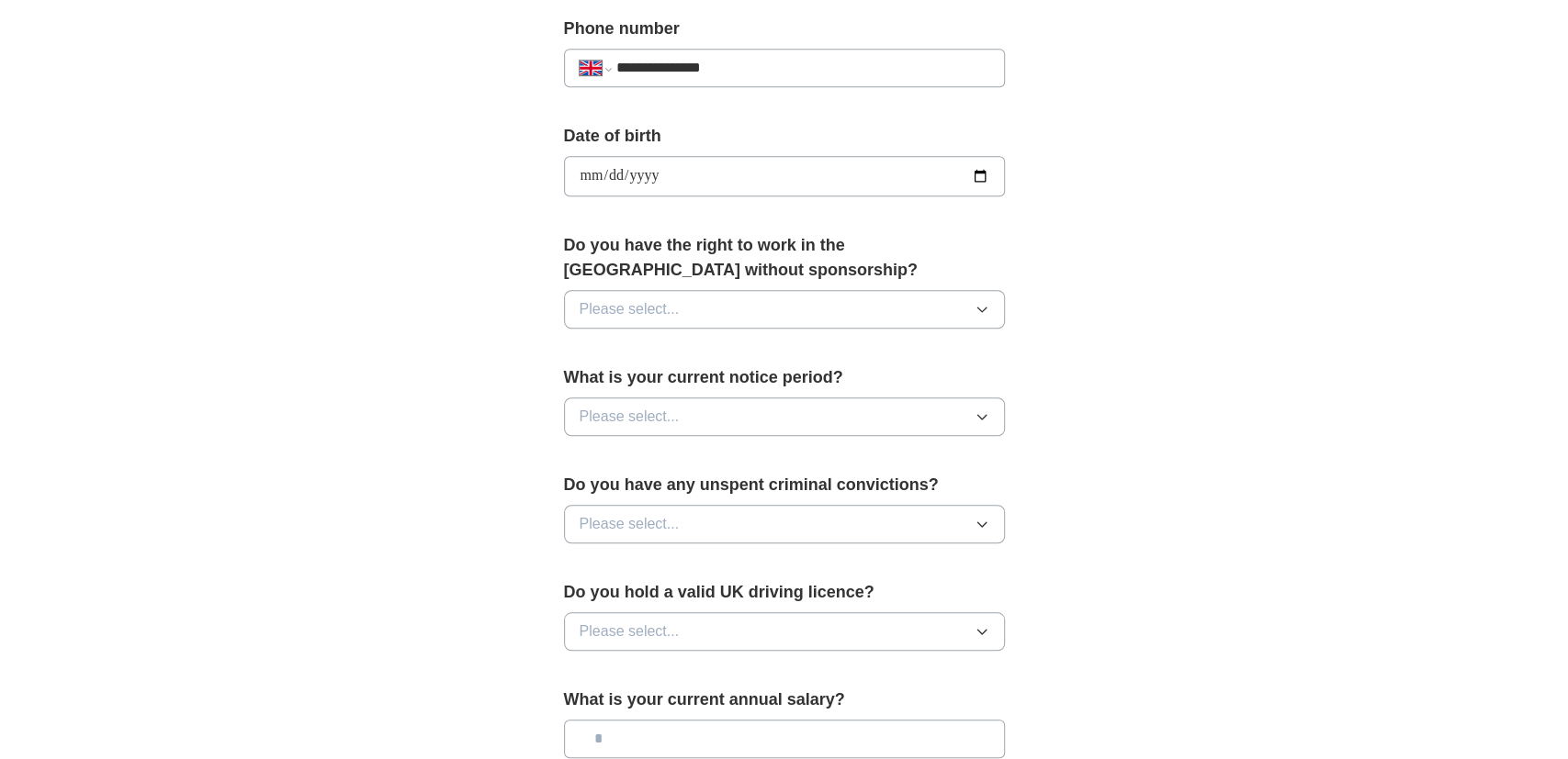
scroll to position [727, 0]
click at [742, 294] on button "Please select..." at bounding box center [784, 309] width 441 height 38
click at [701, 355] on div "Yes" at bounding box center [784, 352] width 409 height 22
click at [701, 431] on div "What is your current notice period? Please select..." at bounding box center [784, 408] width 441 height 86
drag, startPoint x: 701, startPoint y: 421, endPoint x: 699, endPoint y: 411, distance: 10.2
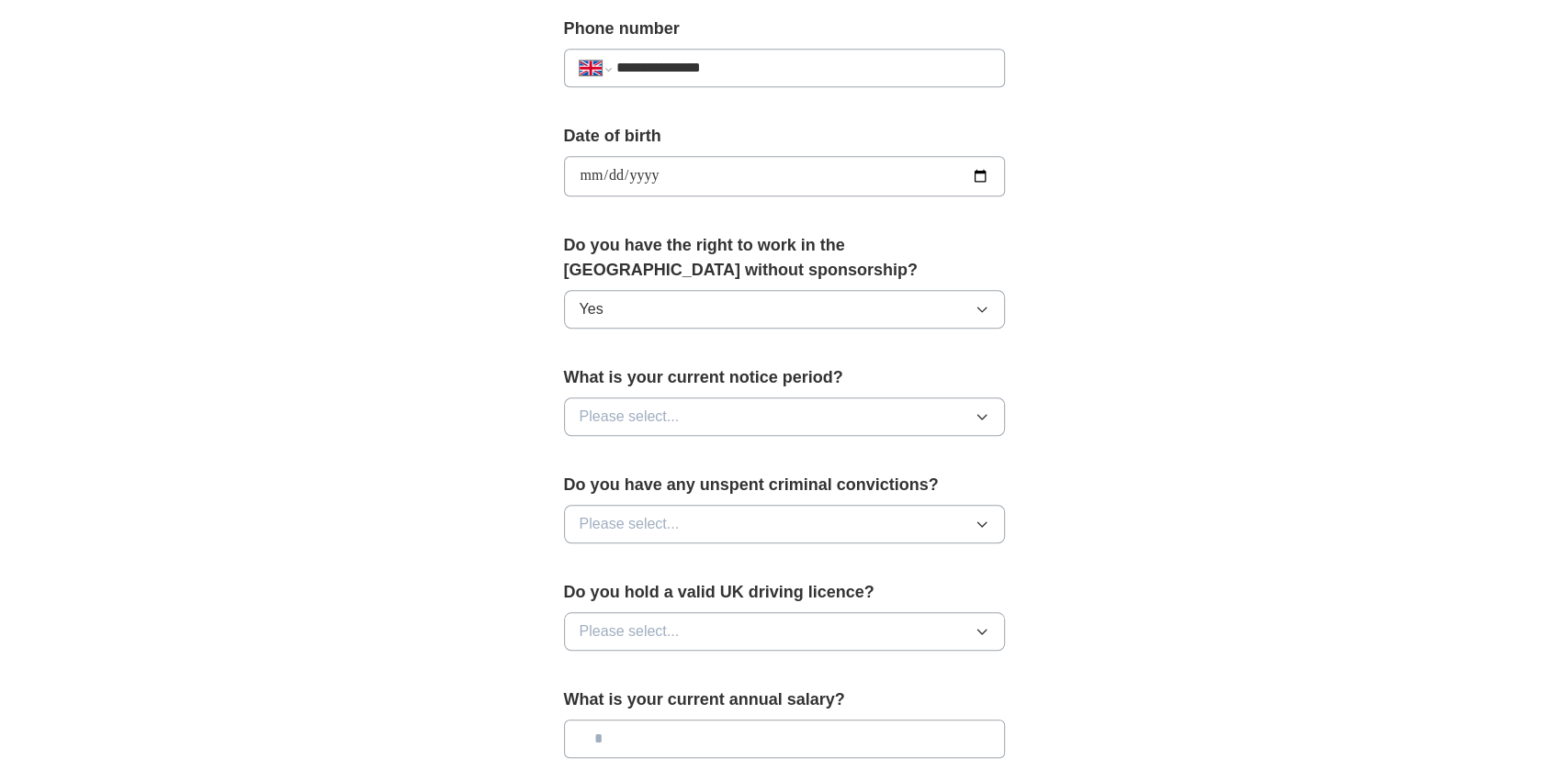
click at [699, 411] on button "Please select..." at bounding box center [784, 416] width 441 height 38
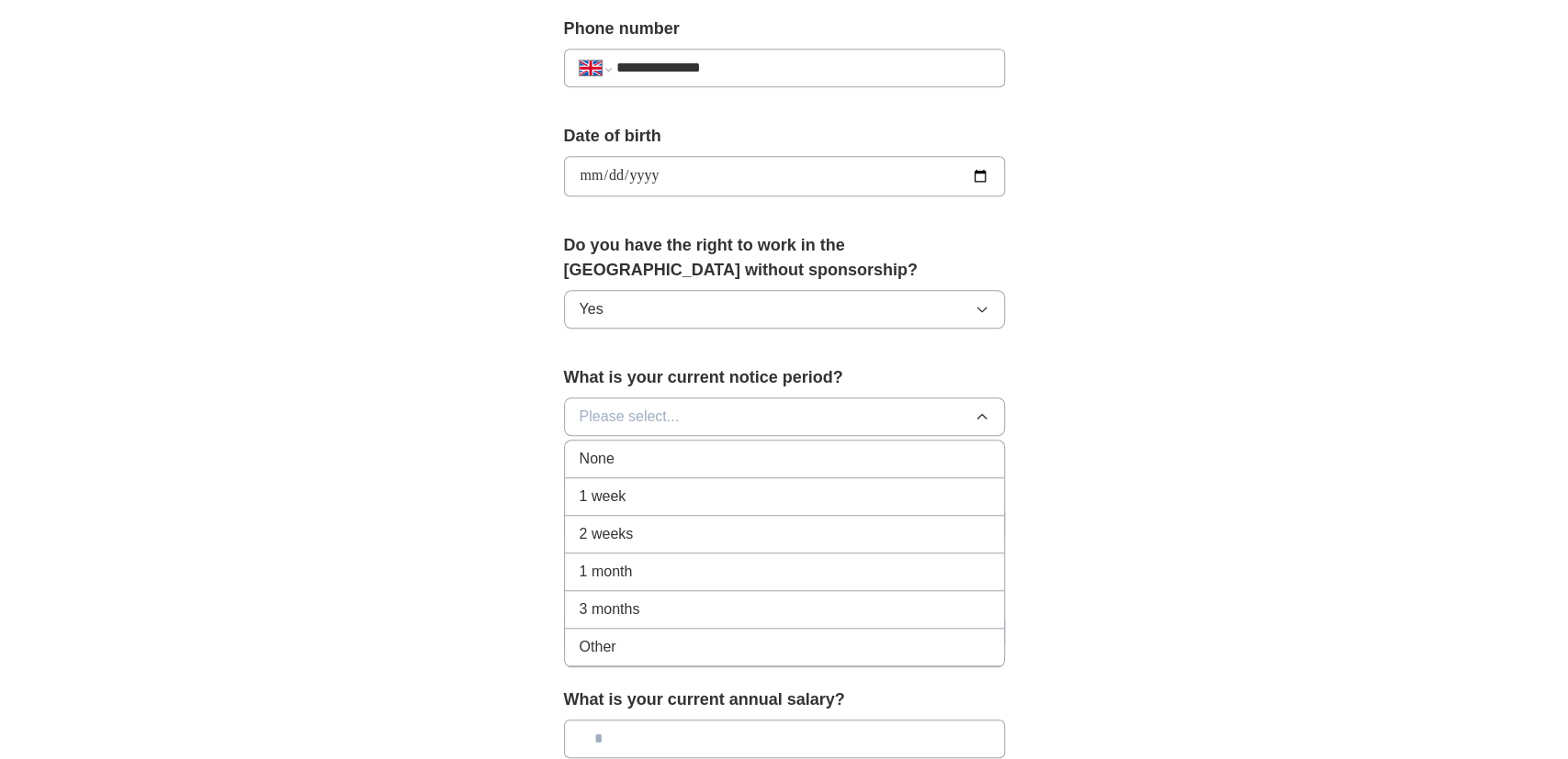
click at [699, 411] on button "Please select..." at bounding box center [784, 416] width 441 height 38
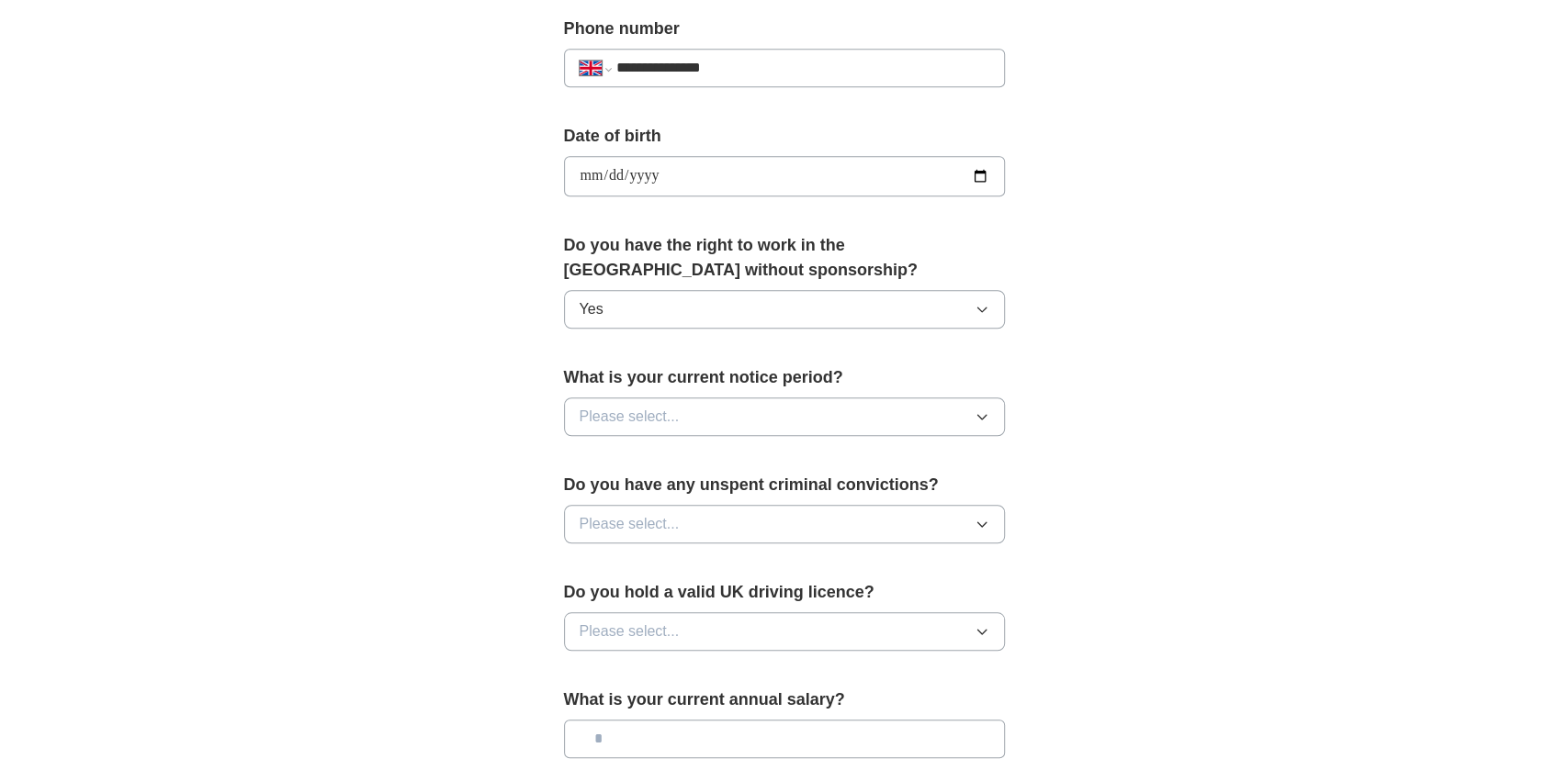
click at [699, 411] on button "Please select..." at bounding box center [784, 416] width 441 height 38
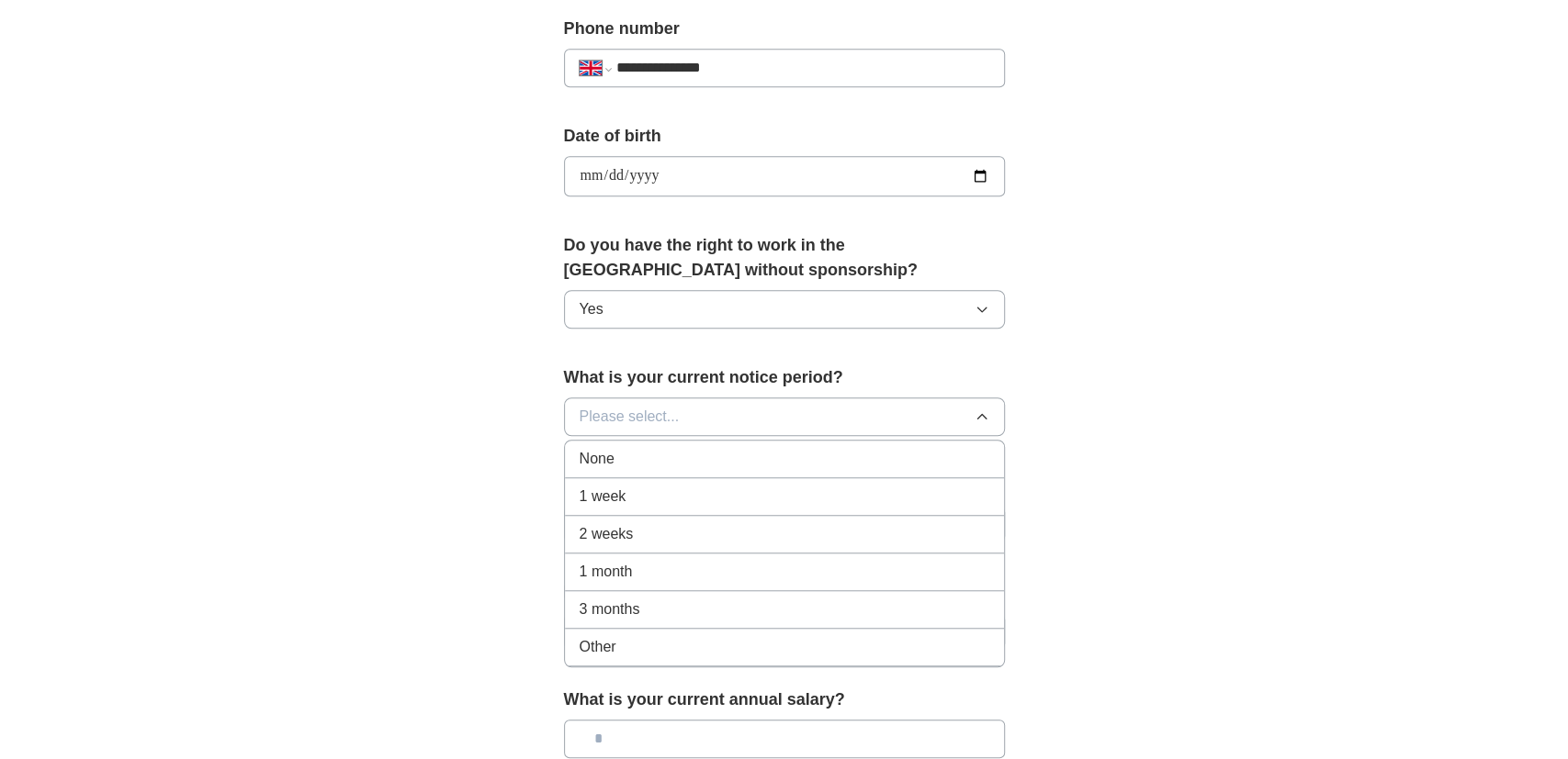
click at [695, 448] on div "None" at bounding box center [784, 460] width 409 height 22
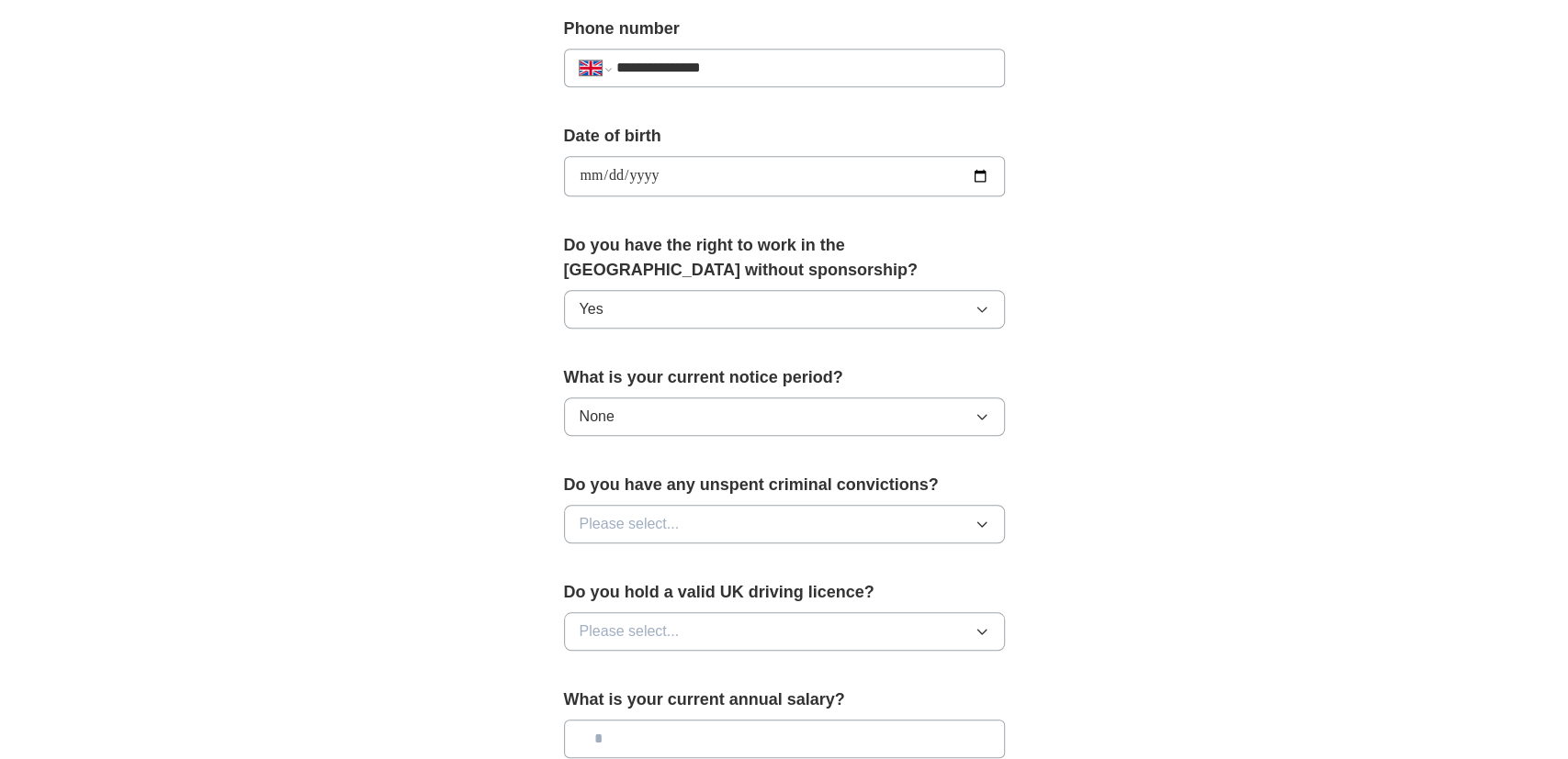
click at [704, 512] on button "Please select..." at bounding box center [784, 524] width 441 height 38
click at [693, 593] on div "No" at bounding box center [784, 604] width 409 height 22
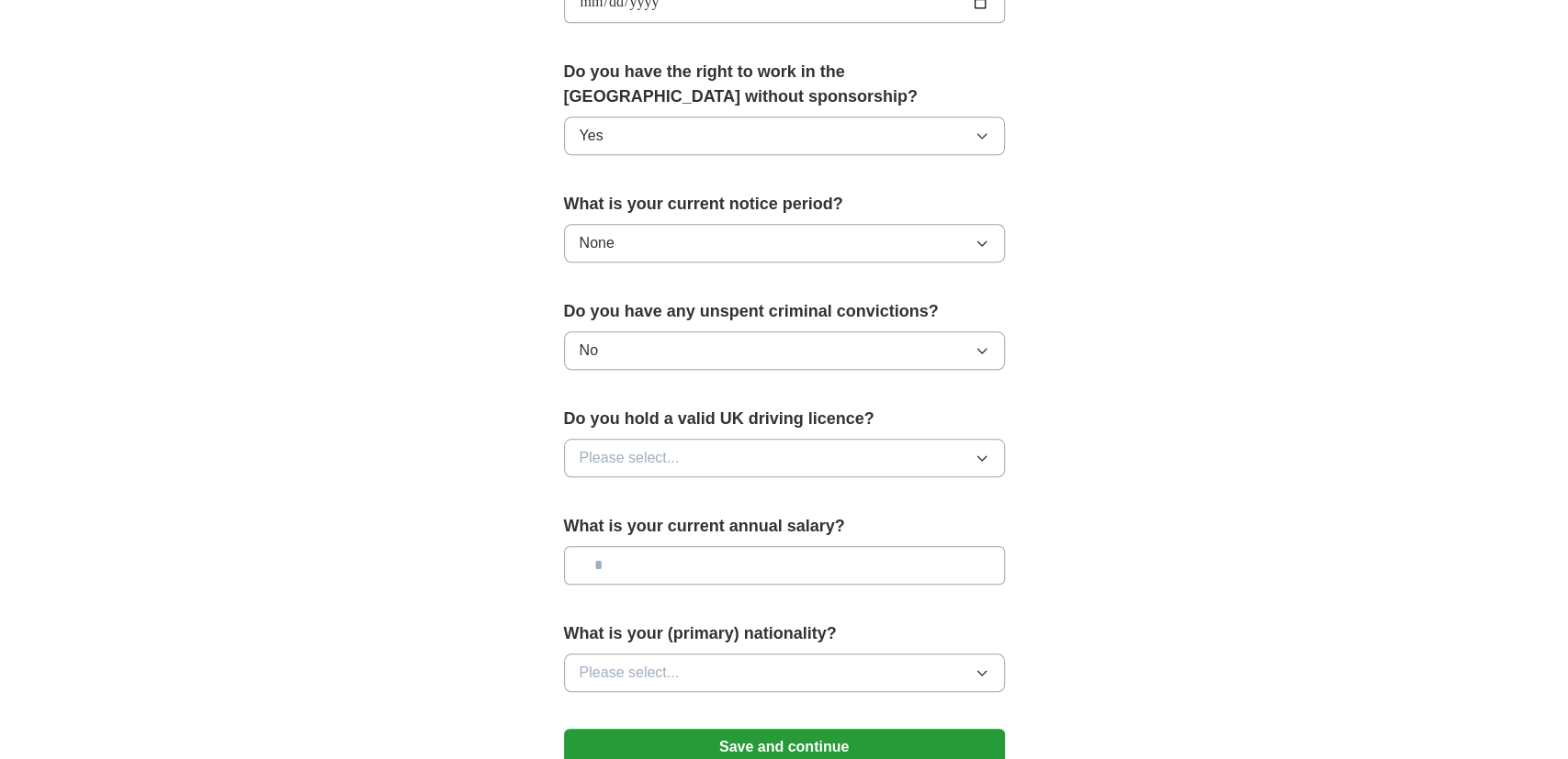
scroll to position [913, 0]
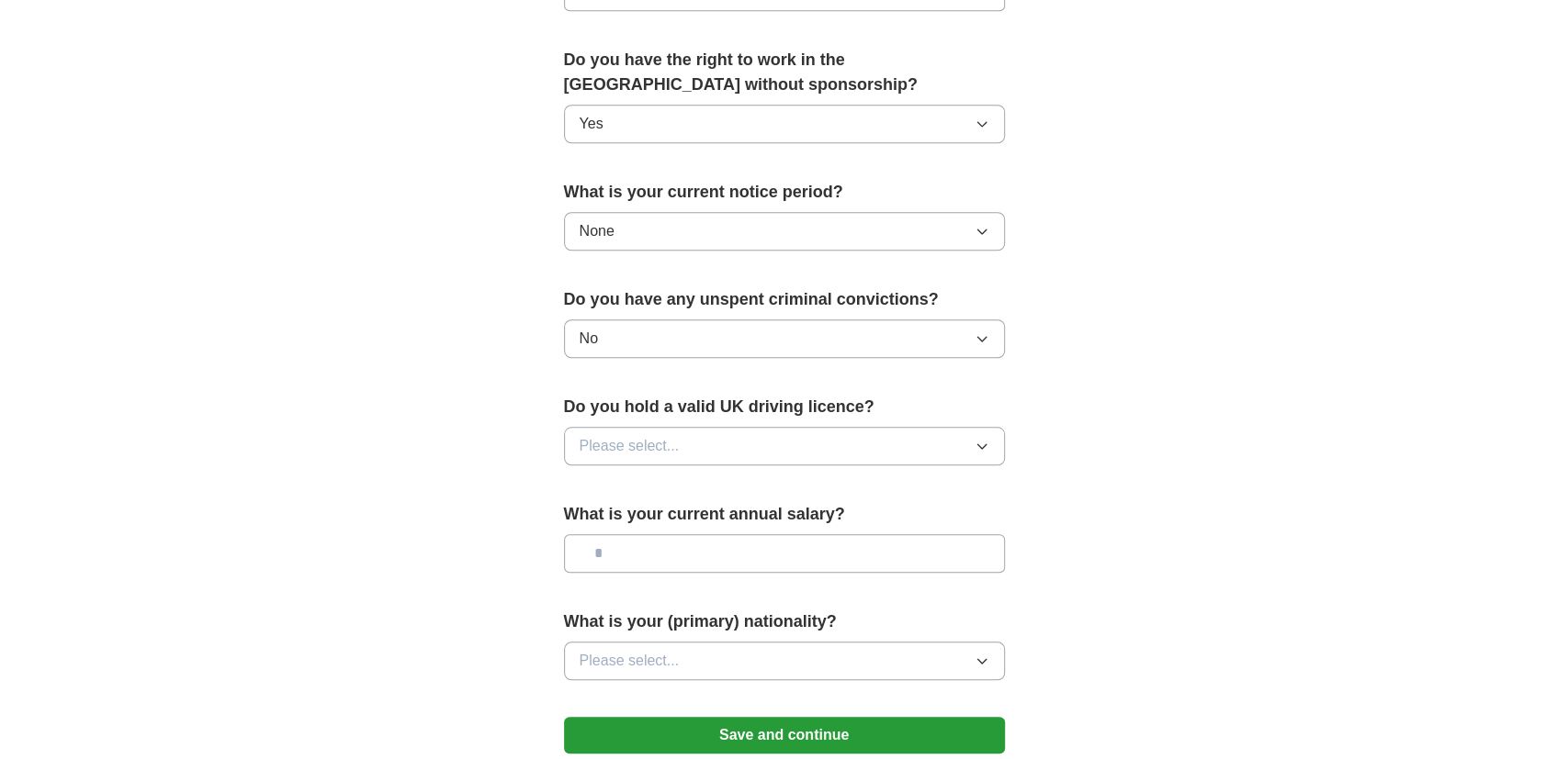
click at [697, 457] on div "Do you hold a valid UK driving licence? Please select..." at bounding box center [784, 437] width 441 height 86
click at [690, 435] on button "Please select..." at bounding box center [784, 446] width 441 height 38
click at [666, 477] on div "Yes" at bounding box center [784, 489] width 409 height 22
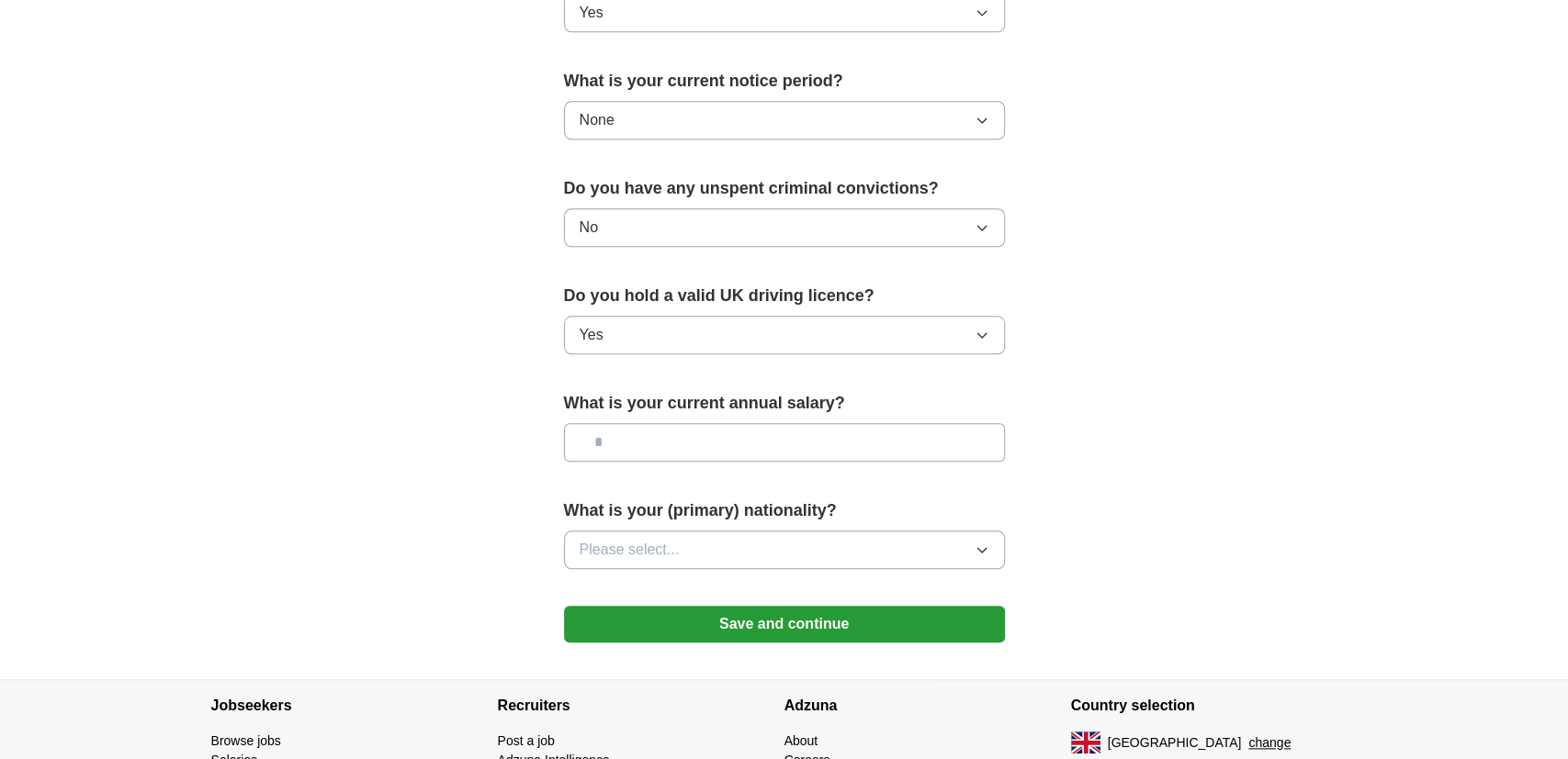
scroll to position [1025, 0]
click at [675, 441] on input "text" at bounding box center [784, 441] width 441 height 38
type input "*******"
click at [683, 545] on button "Please select..." at bounding box center [784, 548] width 441 height 38
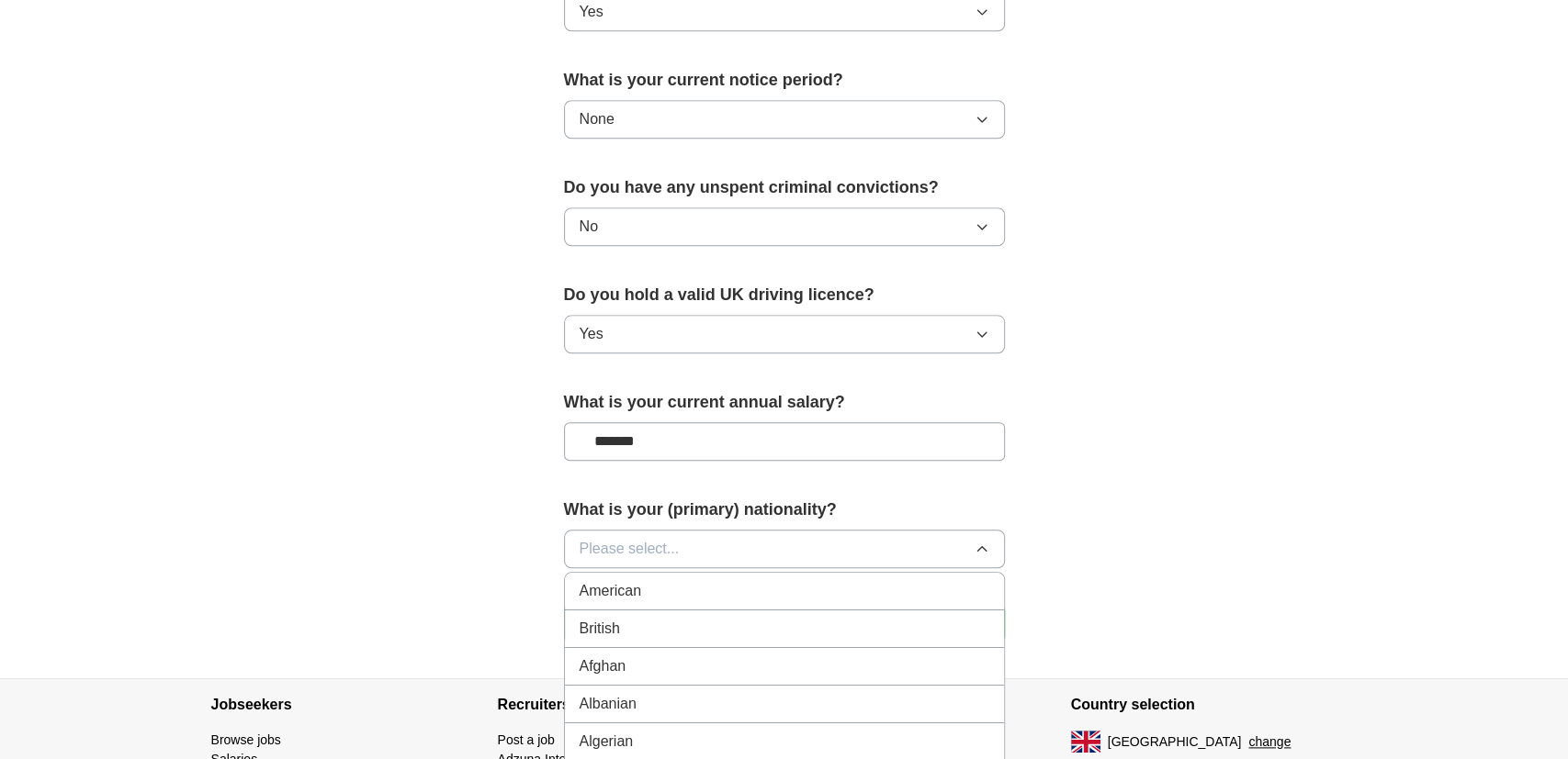
click at [671, 618] on div "British" at bounding box center [784, 629] width 409 height 22
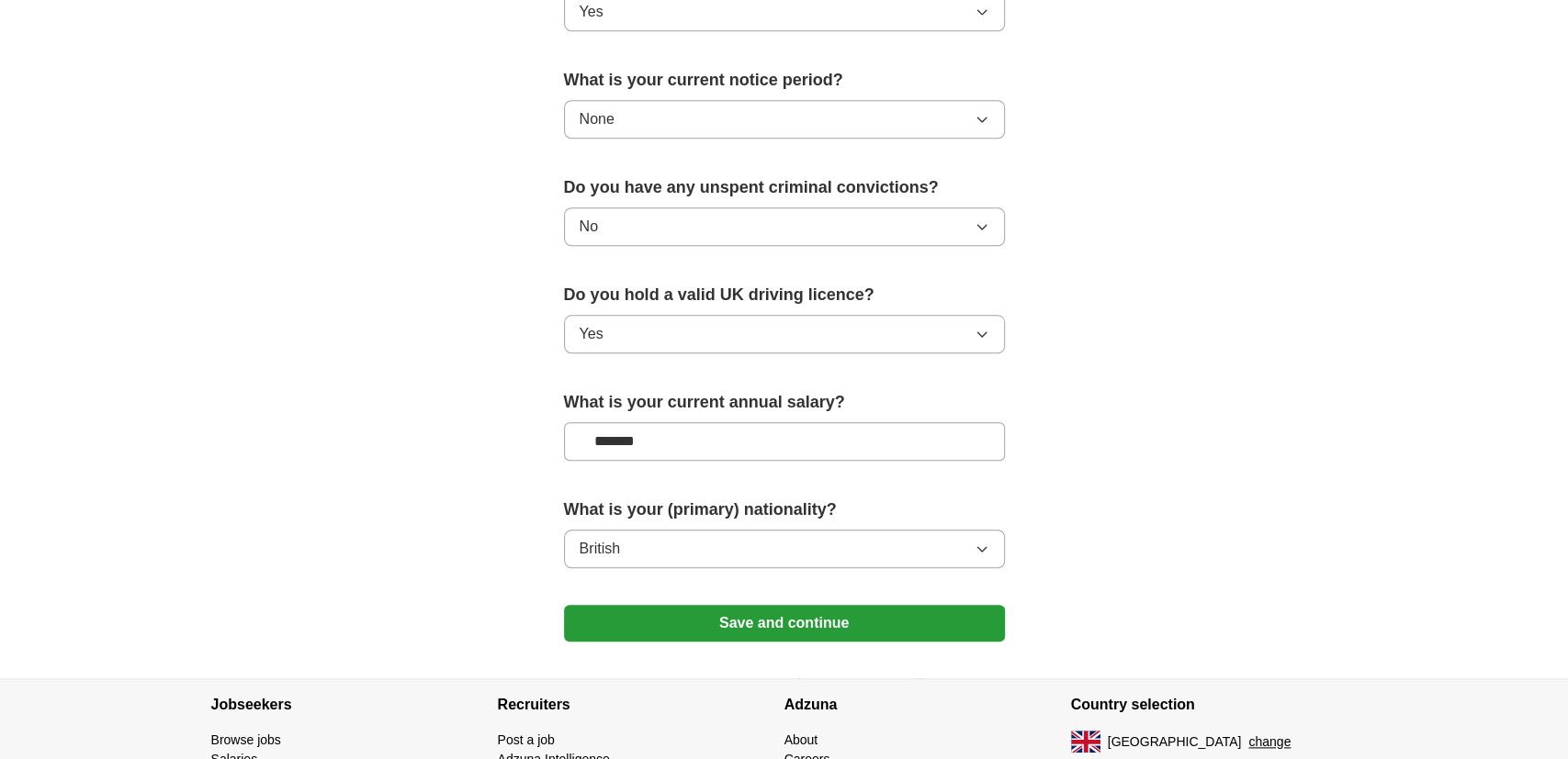
click at [702, 618] on button "Save and continue" at bounding box center [784, 623] width 441 height 36
